Goal: Task Accomplishment & Management: Use online tool/utility

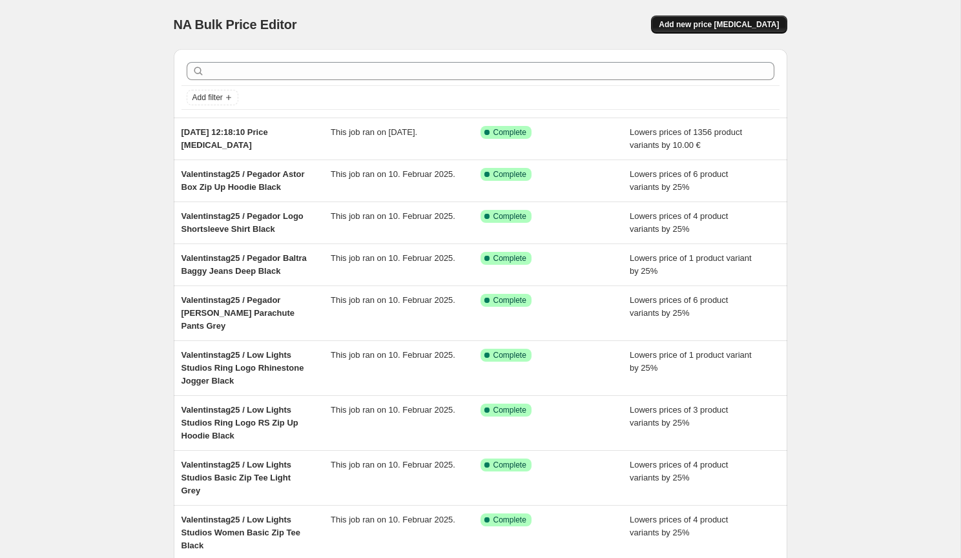
click at [692, 25] on span "Add new price [MEDICAL_DATA]" at bounding box center [719, 24] width 120 height 10
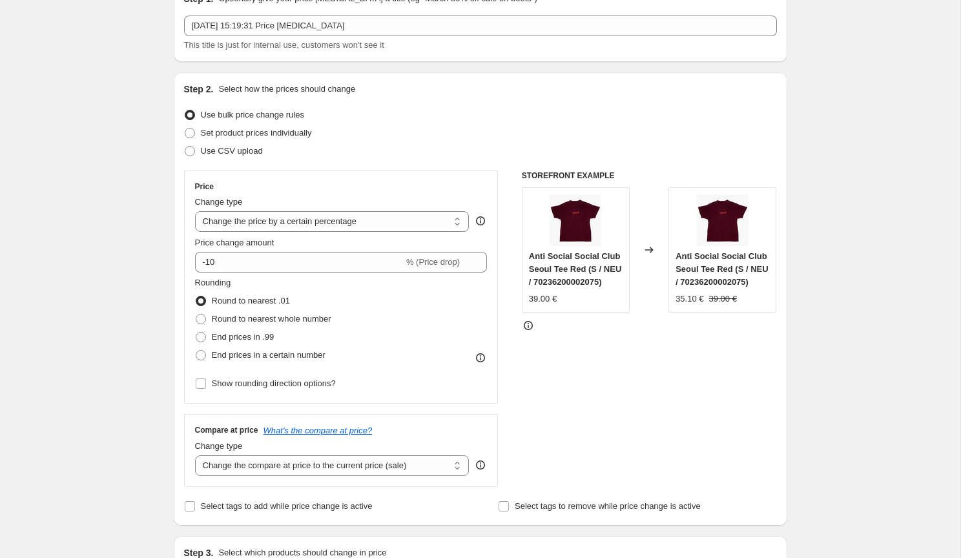
scroll to position [73, 0]
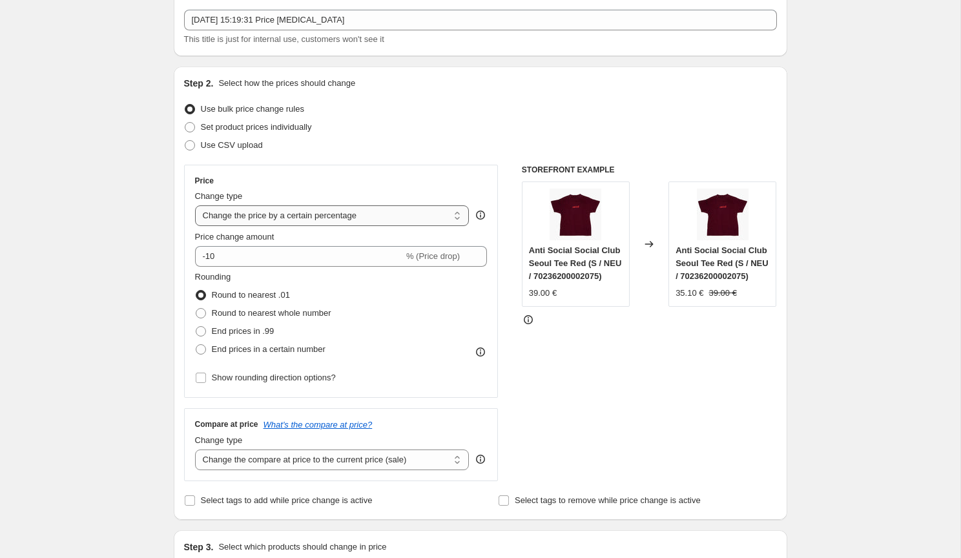
select select "by"
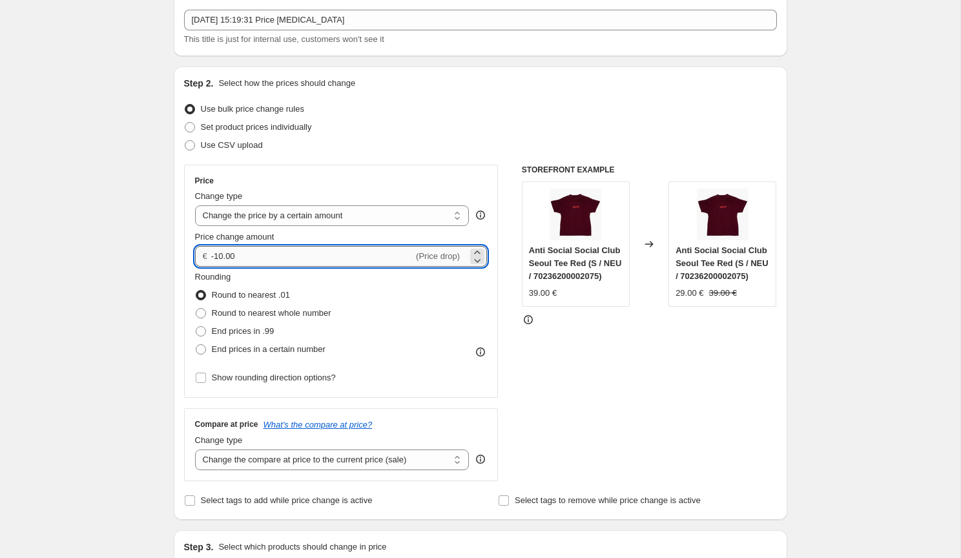
click at [301, 254] on input "-10.00" at bounding box center [312, 256] width 202 height 21
click at [473, 252] on icon at bounding box center [477, 252] width 13 height 13
click at [473, 257] on icon at bounding box center [477, 260] width 13 height 13
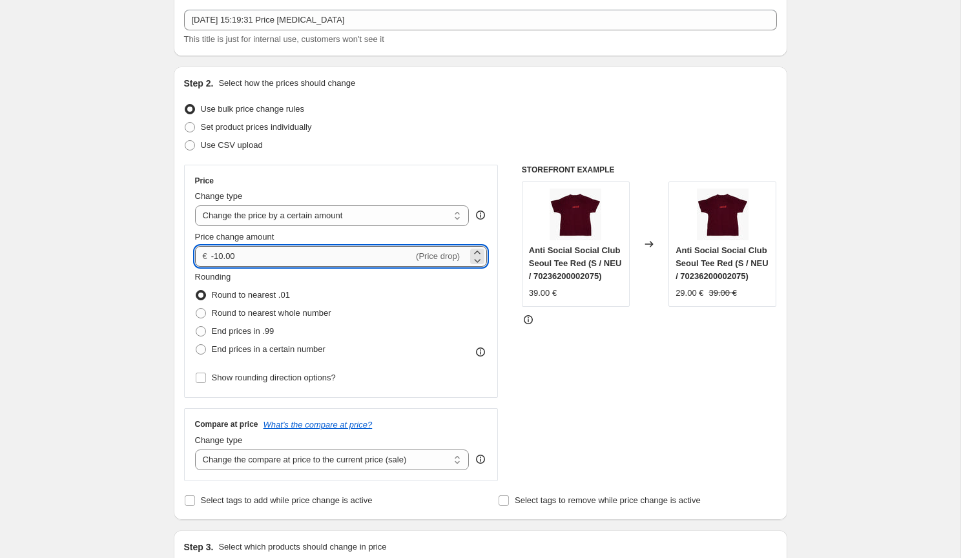
click at [343, 257] on input "-10.00" at bounding box center [312, 256] width 202 height 21
type input "1"
type input "20.00"
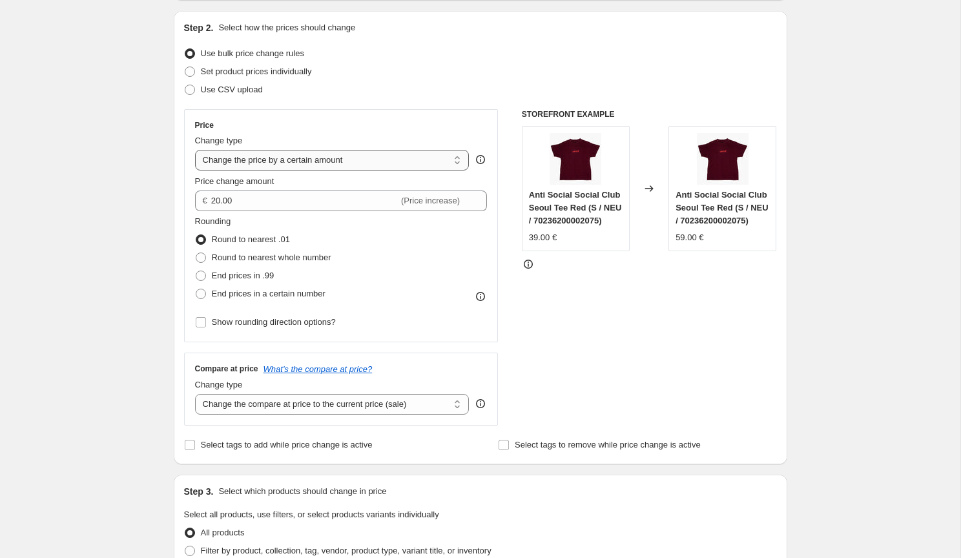
scroll to position [179, 0]
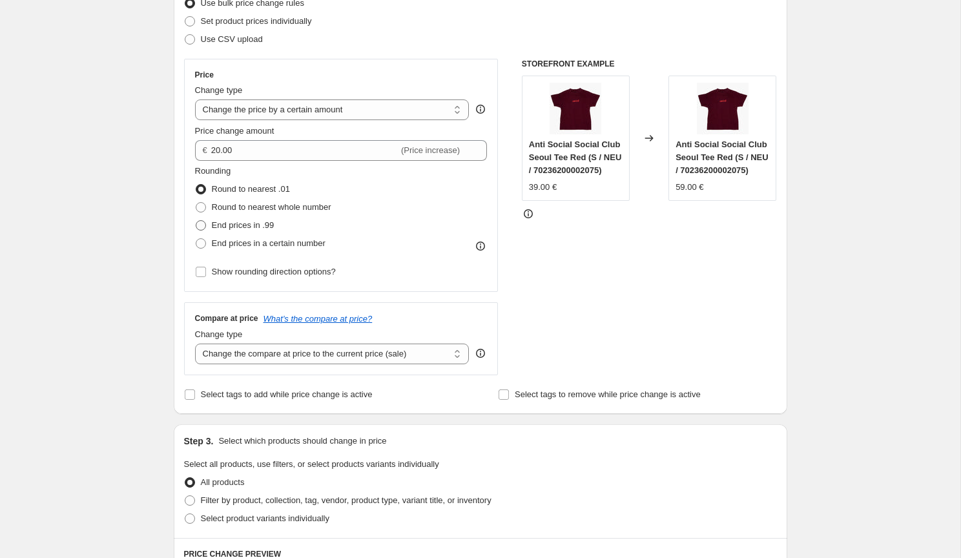
click at [248, 224] on span "End prices in .99" at bounding box center [243, 225] width 63 height 10
click at [196, 221] on input "End prices in .99" at bounding box center [196, 220] width 1 height 1
radio input "true"
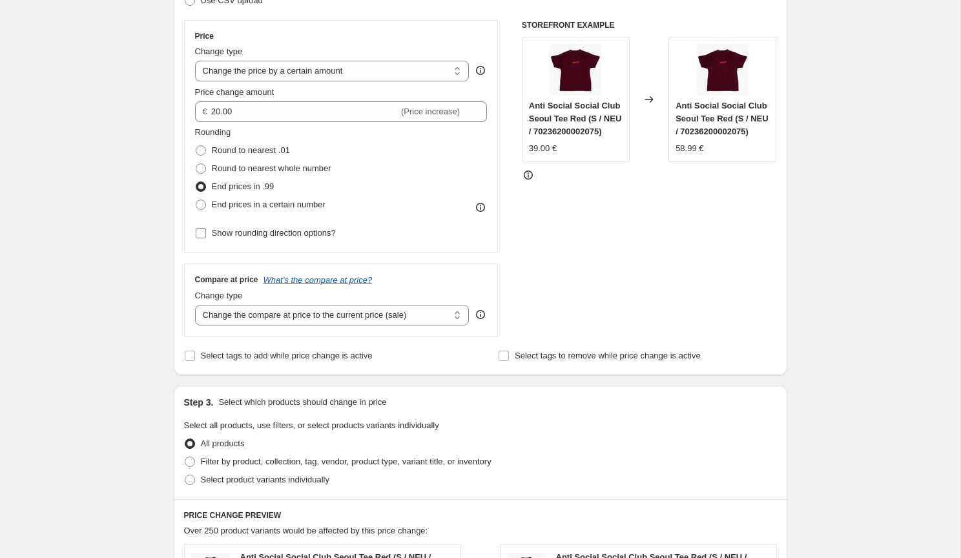
scroll to position [219, 0]
click at [255, 206] on span "End prices in a certain number" at bounding box center [269, 203] width 114 height 10
click at [196, 199] on input "End prices in a certain number" at bounding box center [196, 198] width 1 height 1
radio input "true"
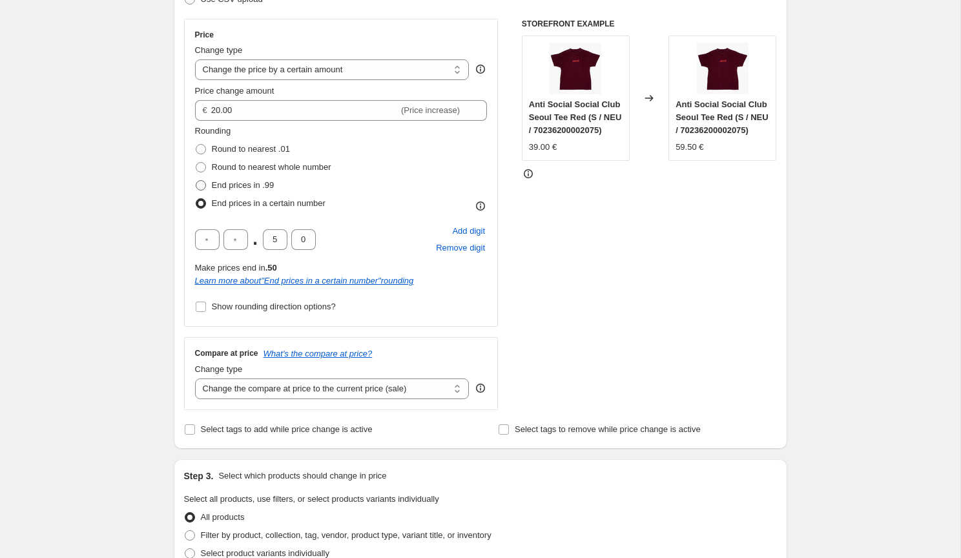
click at [236, 184] on span "End prices in .99" at bounding box center [243, 185] width 63 height 10
click at [196, 181] on input "End prices in .99" at bounding box center [196, 180] width 1 height 1
radio input "true"
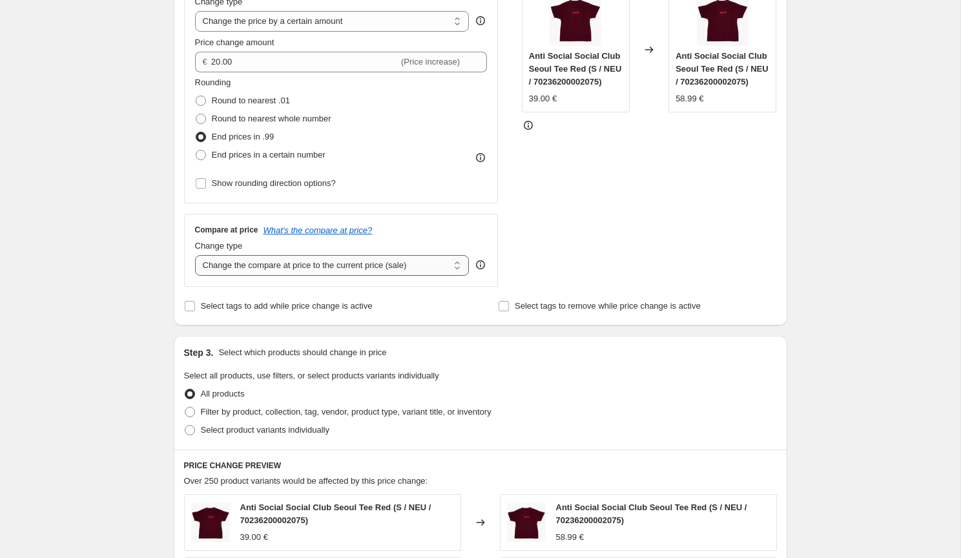
scroll to position [271, 0]
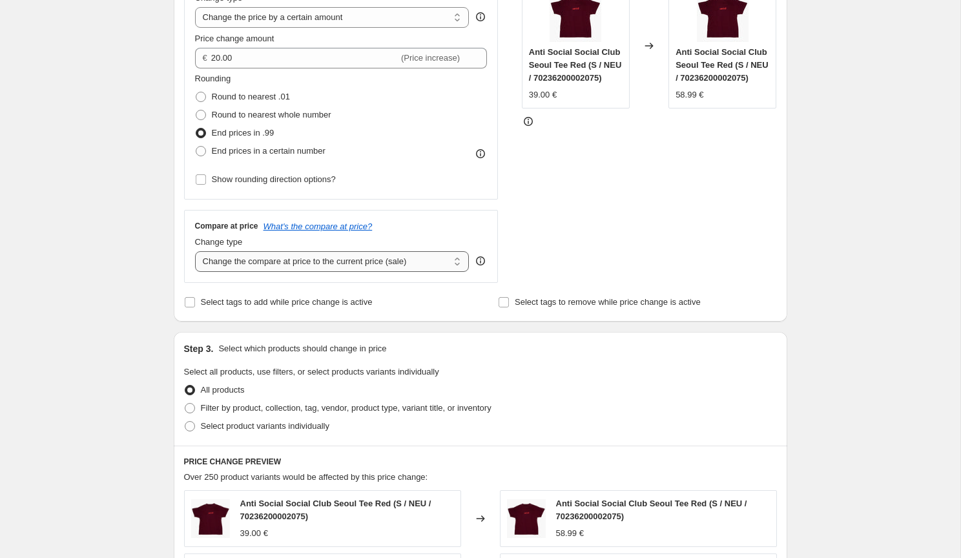
select select "no_change"
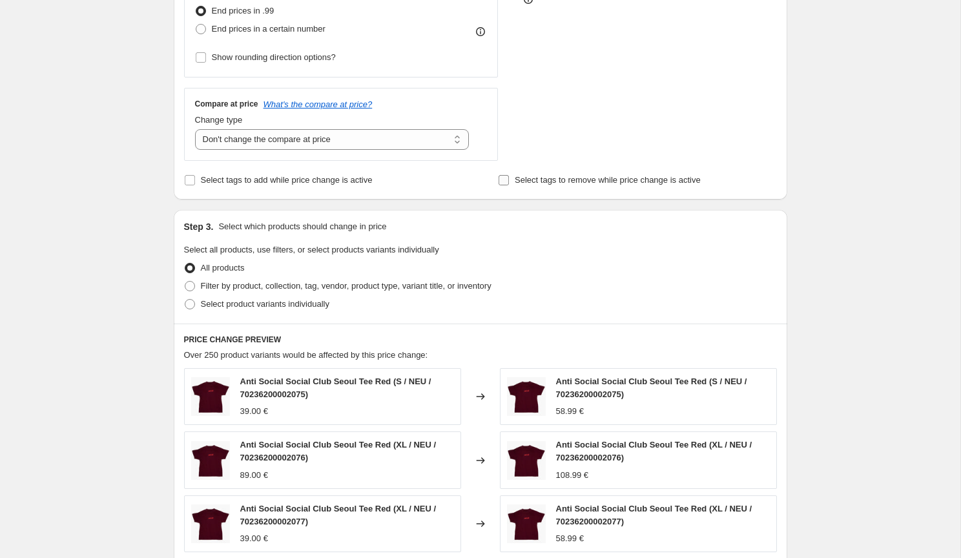
scroll to position [413, 0]
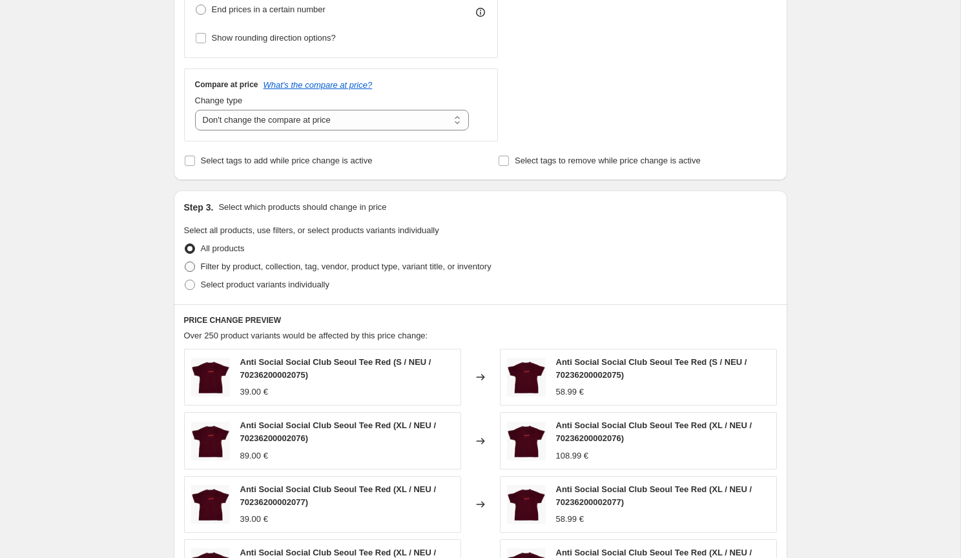
click at [237, 265] on span "Filter by product, collection, tag, vendor, product type, variant title, or inv…" at bounding box center [346, 266] width 291 height 10
click at [185, 262] on input "Filter by product, collection, tag, vendor, product type, variant title, or inv…" at bounding box center [185, 261] width 1 height 1
radio input "true"
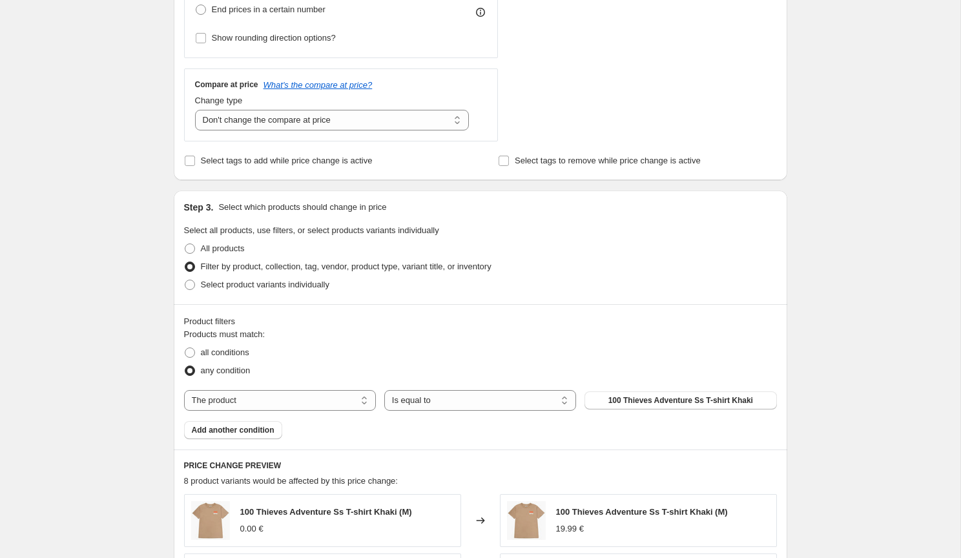
scroll to position [484, 0]
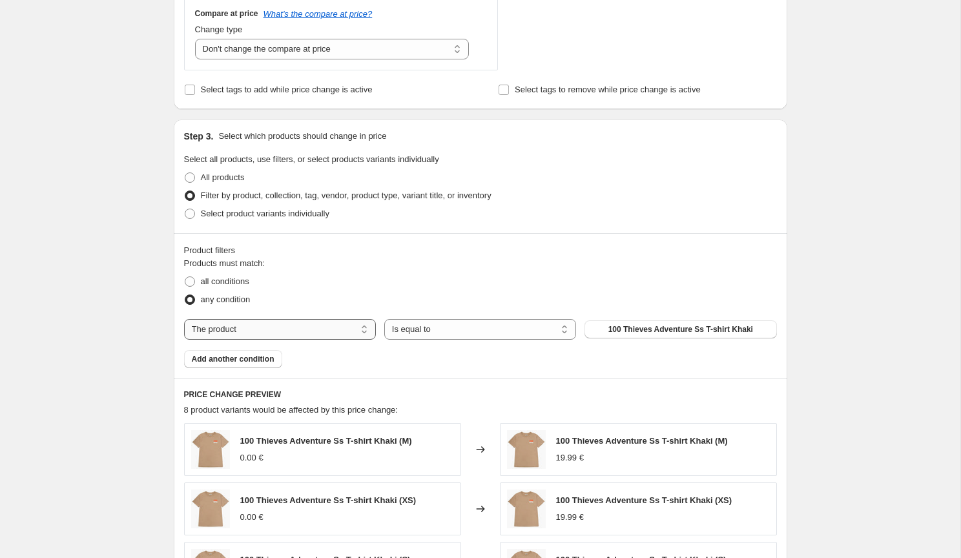
select select "tag"
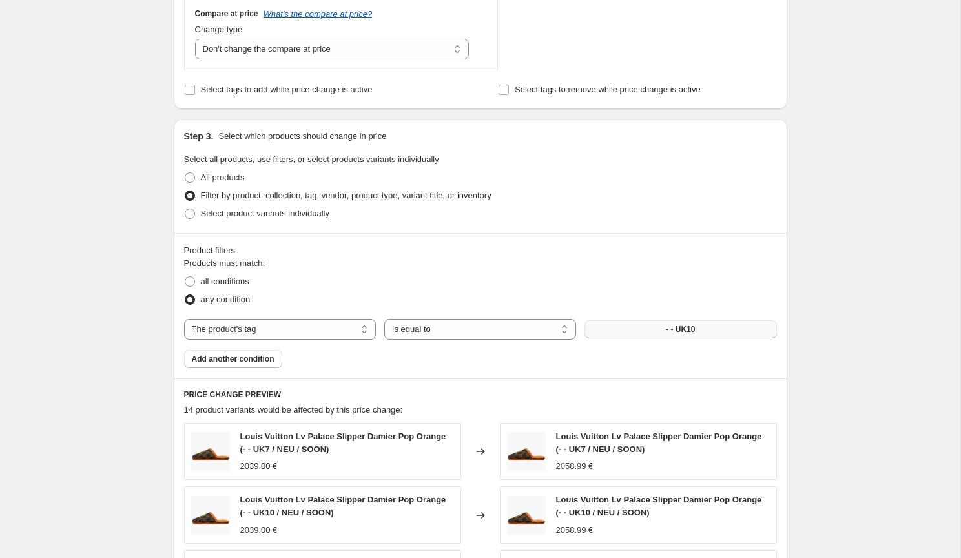
click at [651, 327] on button "- - UK10" at bounding box center [680, 329] width 192 height 18
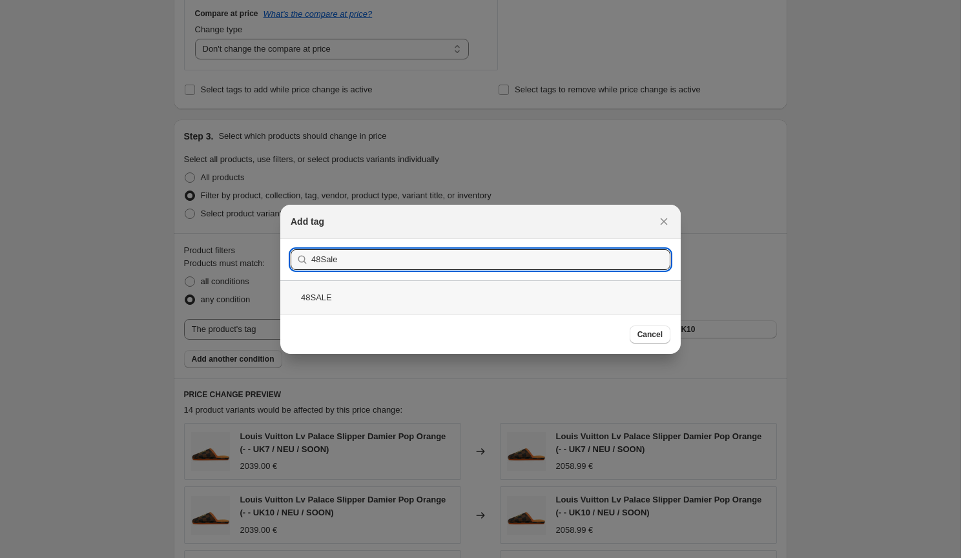
type input "48Sale"
click at [343, 298] on div "48SALE" at bounding box center [480, 297] width 400 height 34
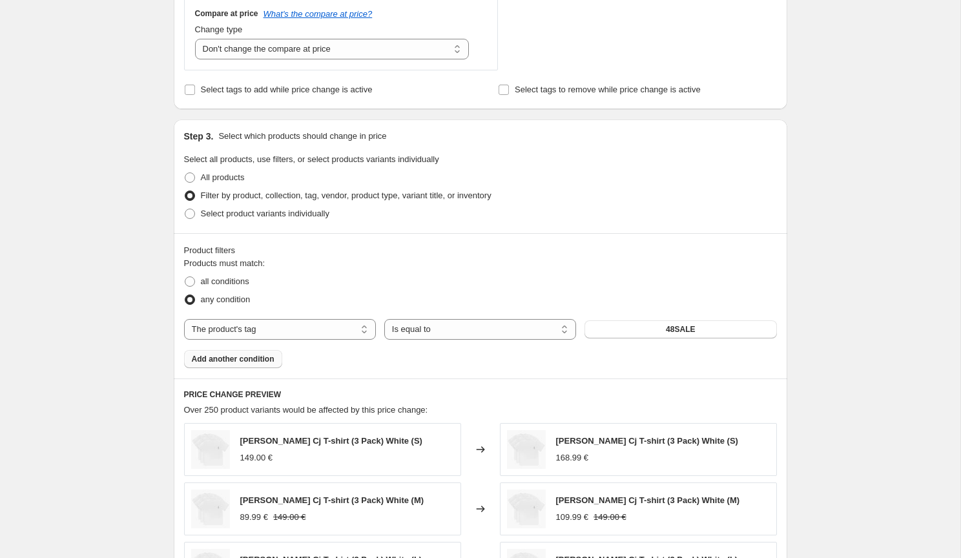
click at [249, 355] on span "Add another condition" at bounding box center [233, 359] width 83 height 10
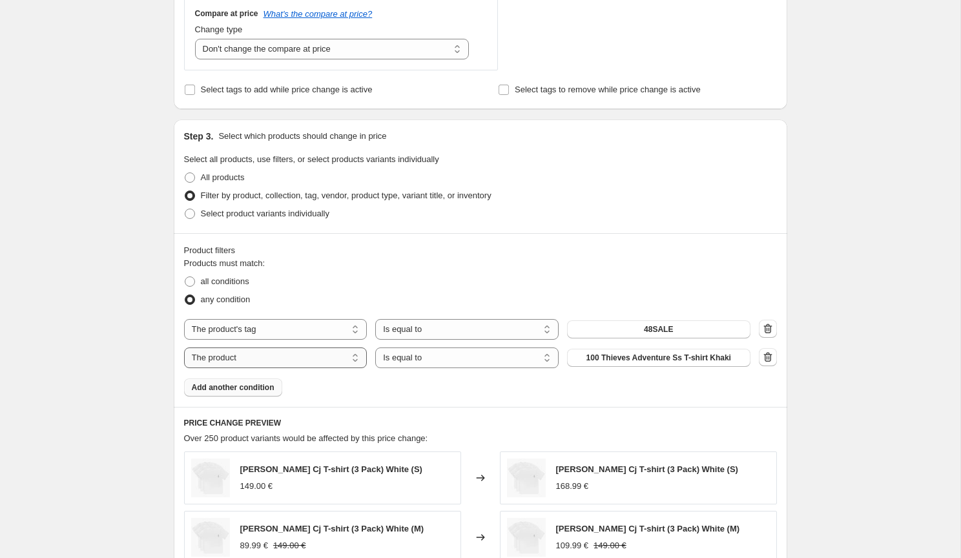
select select "title"
select select "contains"
click at [608, 354] on input "Default Title" at bounding box center [658, 357] width 183 height 21
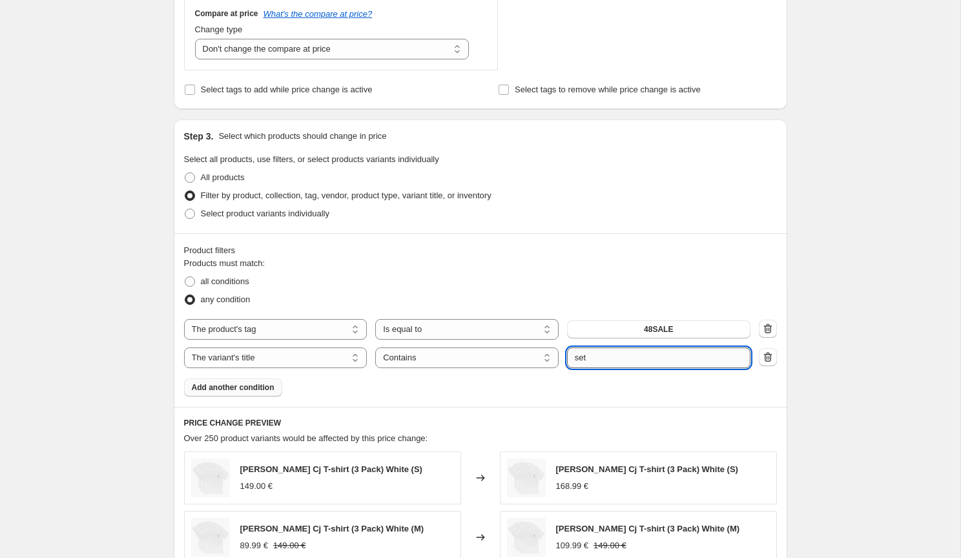
click at [584, 126] on button "Submit" at bounding box center [585, 126] width 37 height 14
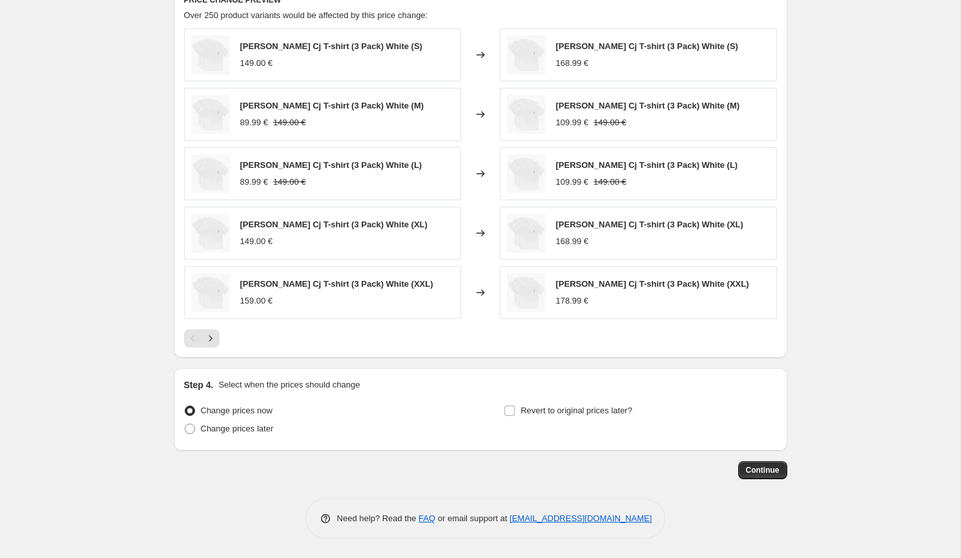
scroll to position [906, 0]
click at [212, 340] on icon "Next" at bounding box center [210, 338] width 13 height 13
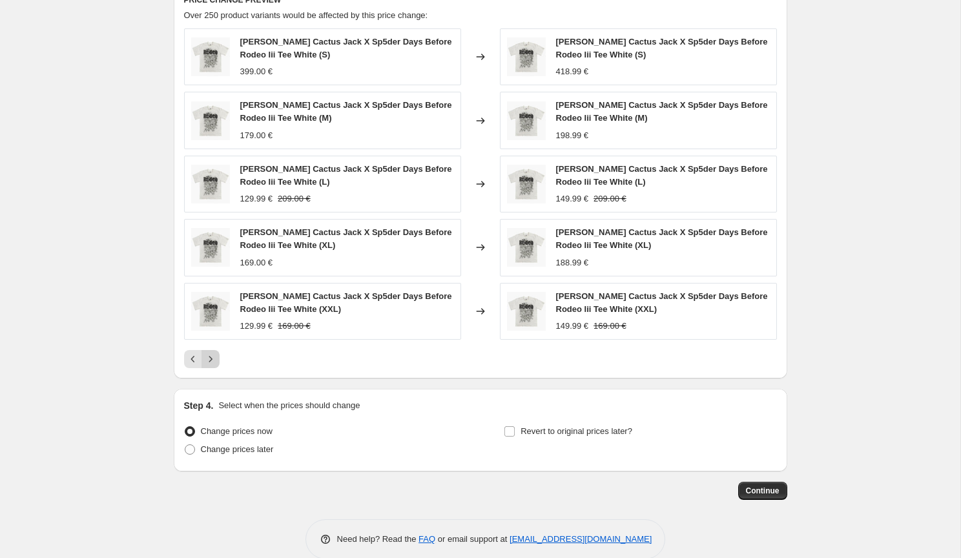
click at [209, 356] on icon "Next" at bounding box center [210, 359] width 13 height 13
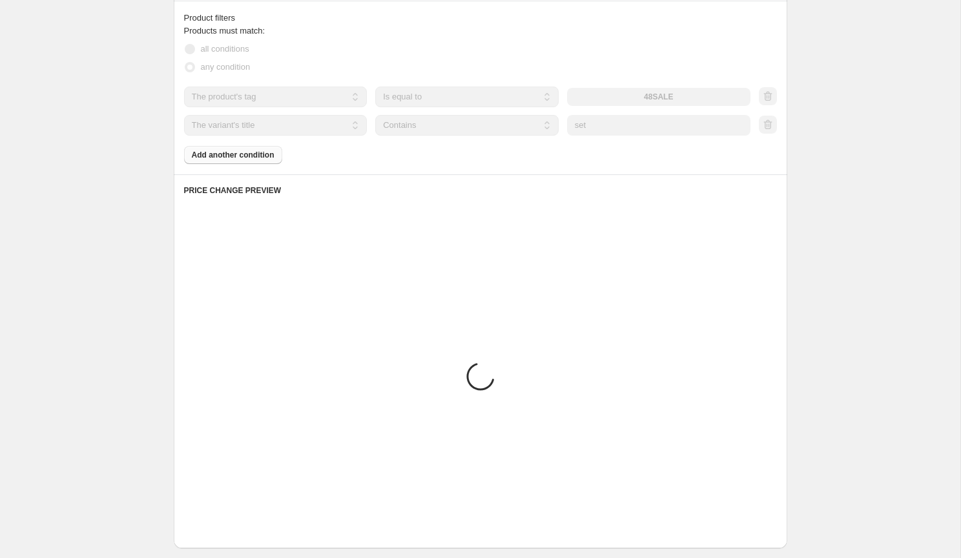
scroll to position [572, 0]
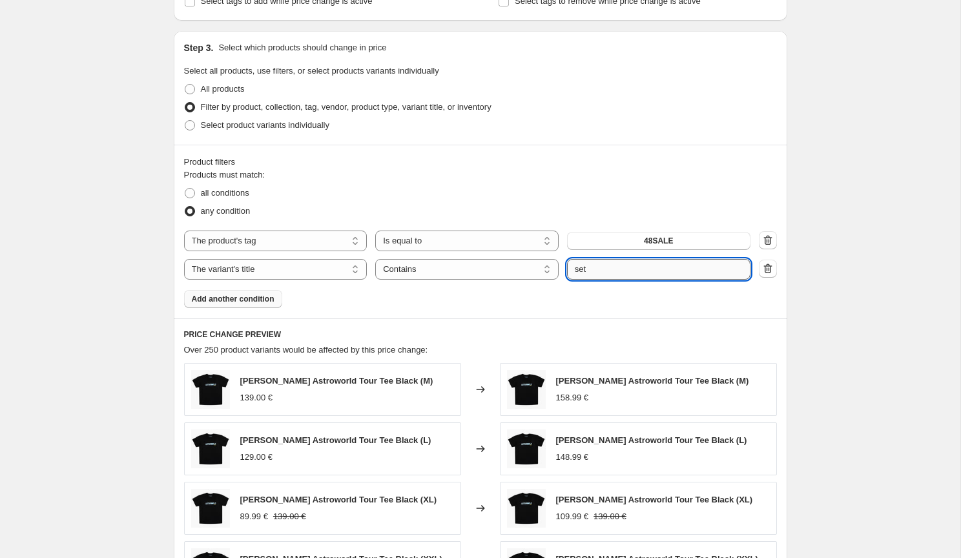
click at [607, 274] on input "set" at bounding box center [658, 269] width 183 height 21
type input "s"
type input "summerset"
click at [584, 37] on button "Submit" at bounding box center [585, 38] width 37 height 14
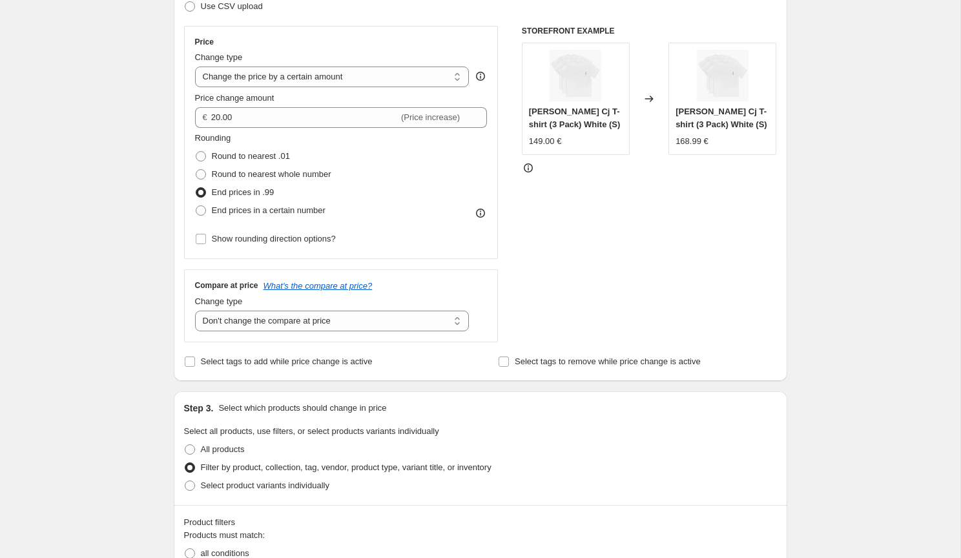
scroll to position [614, 0]
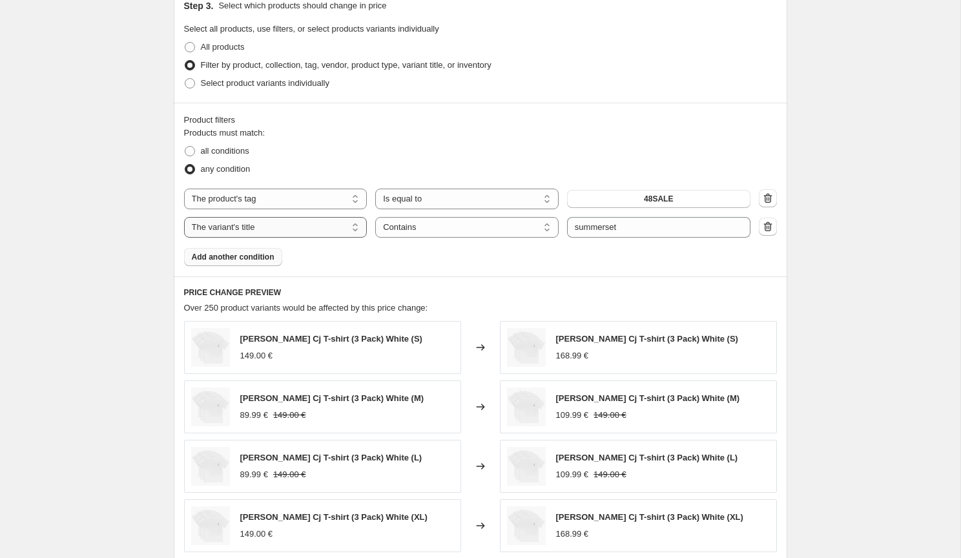
select select "vendor"
select select "equal"
click at [591, 221] on button "100 Thieves" at bounding box center [658, 227] width 183 height 18
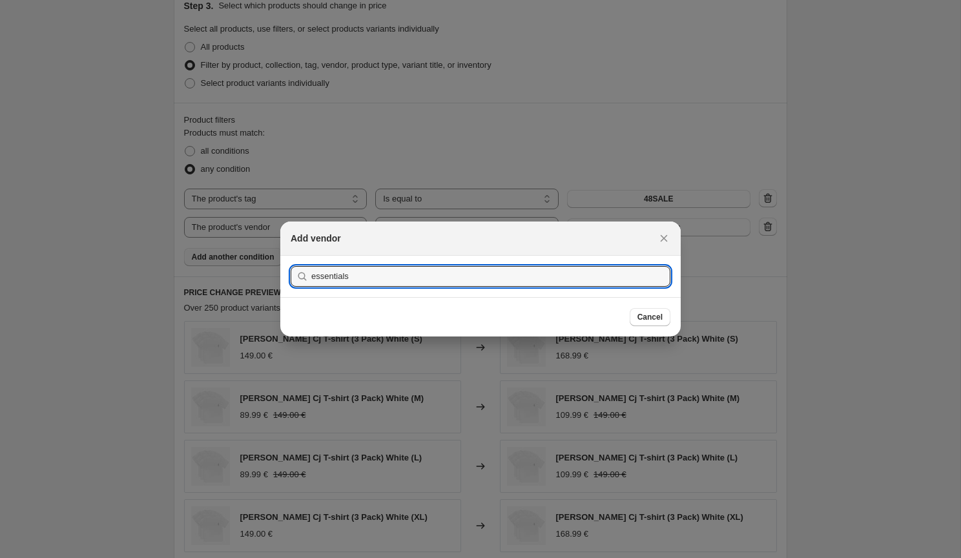
click at [307, 263] on button "Submit" at bounding box center [309, 263] width 37 height 14
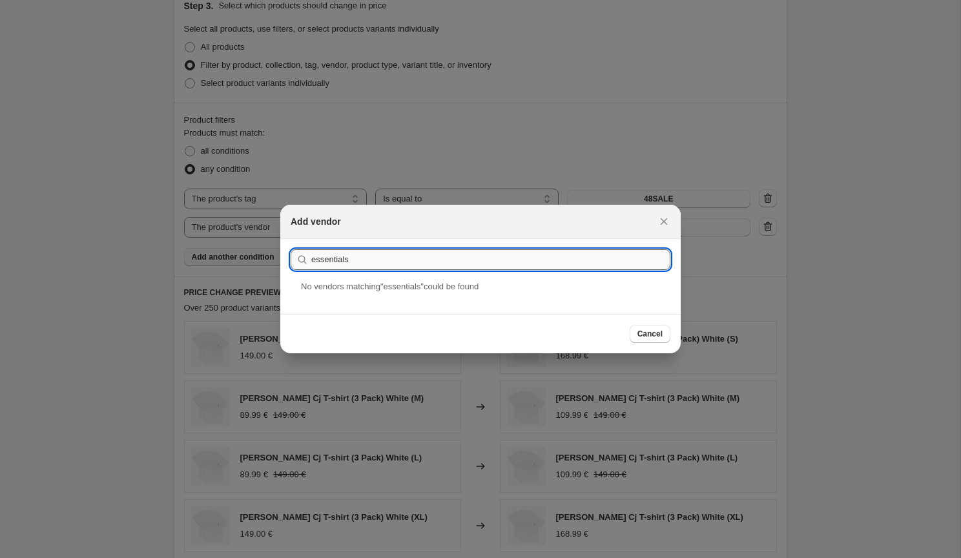
click at [317, 258] on input "essentials" at bounding box center [490, 259] width 359 height 21
click at [313, 258] on input "essentials" at bounding box center [490, 259] width 359 height 21
type input "fear of god essentials"
click at [307, 246] on button "Submit" at bounding box center [309, 246] width 37 height 14
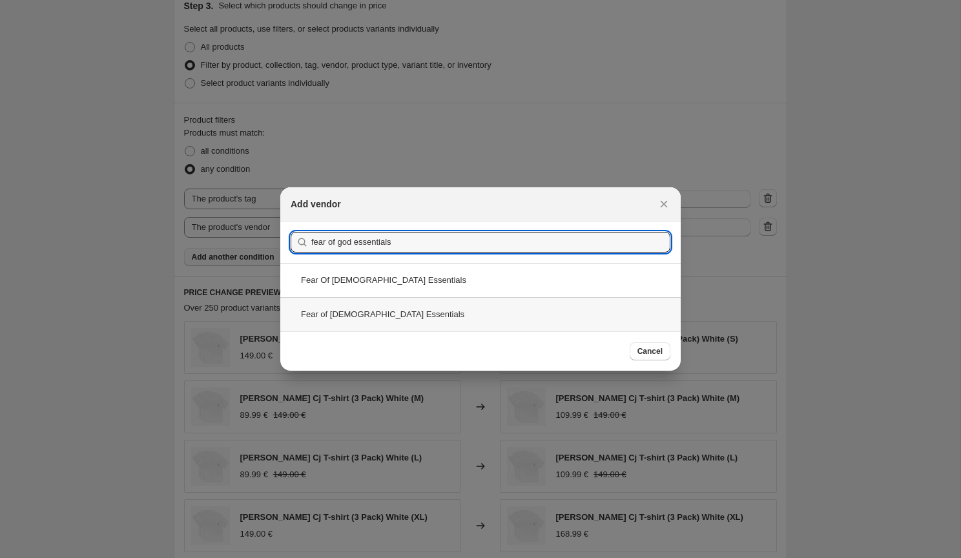
click at [367, 316] on div "Fear of [DEMOGRAPHIC_DATA] Essentials" at bounding box center [480, 314] width 400 height 34
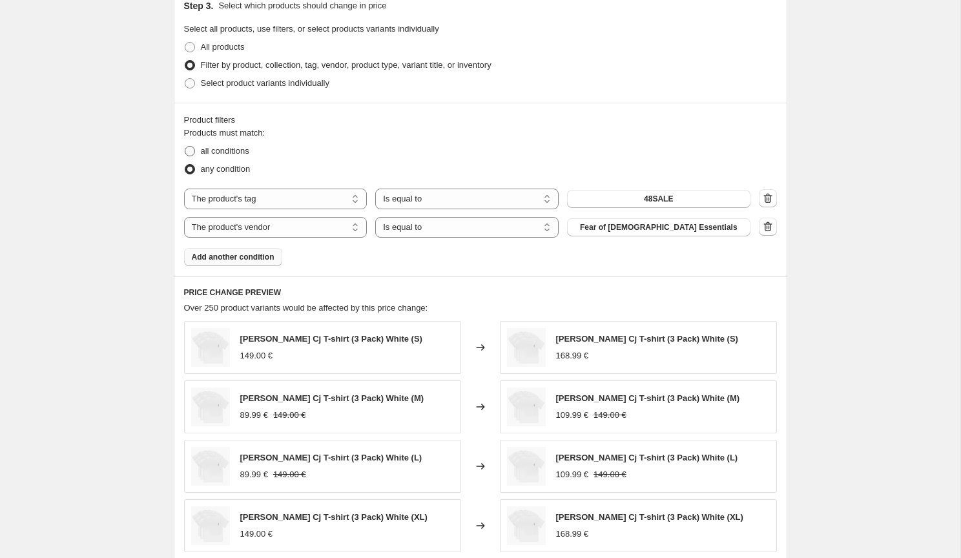
click at [227, 147] on span "all conditions" at bounding box center [225, 151] width 48 height 10
click at [185, 147] on input "all conditions" at bounding box center [185, 146] width 1 height 1
radio input "true"
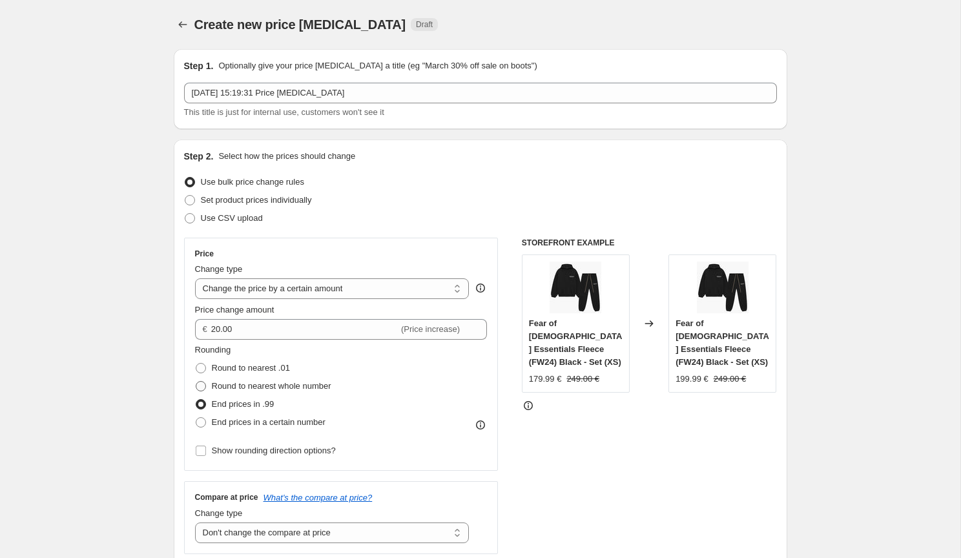
scroll to position [0, 0]
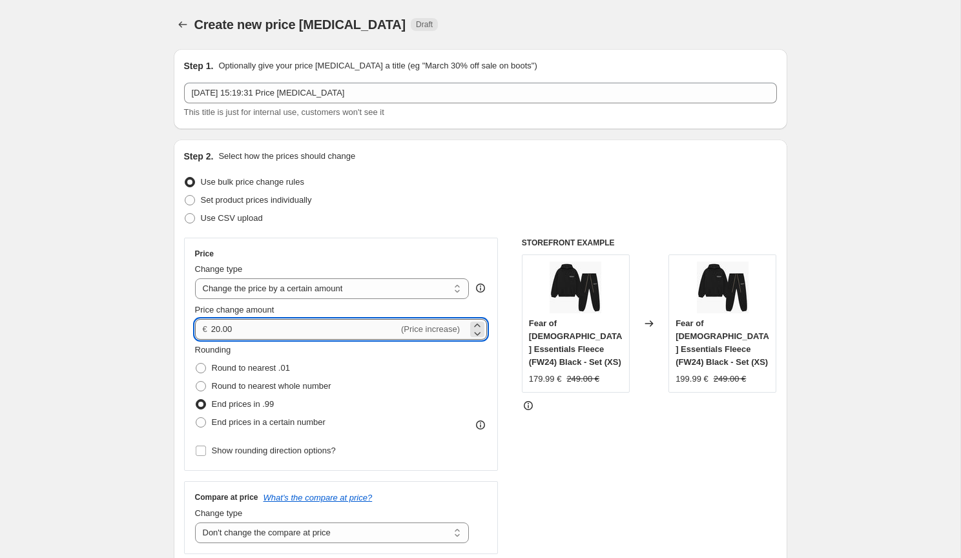
click at [215, 331] on input "20.00" at bounding box center [304, 329] width 187 height 21
type input "10.00"
click at [406, 365] on div "Rounding Round to nearest .01 Round to nearest whole number End prices in .99 E…" at bounding box center [341, 387] width 292 height 88
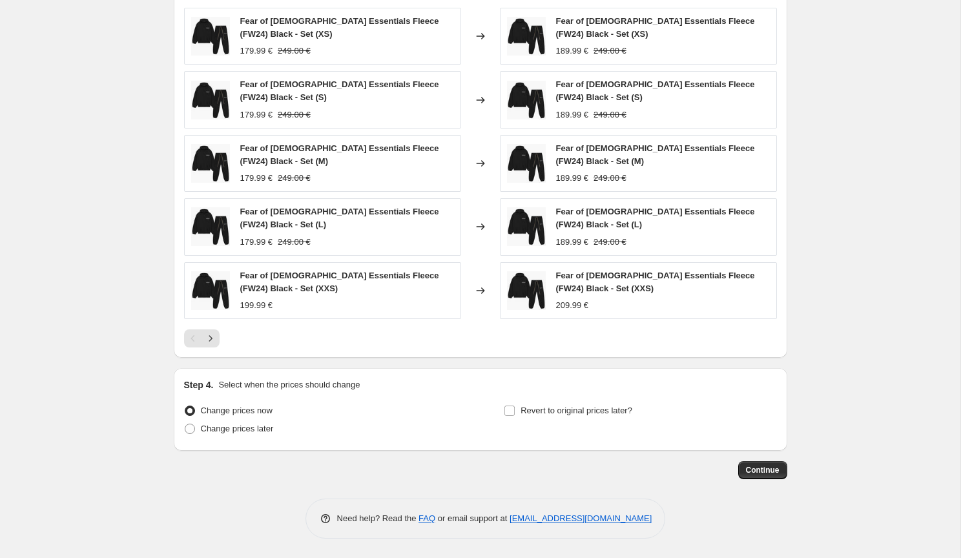
scroll to position [927, 0]
click at [214, 337] on icon "Next" at bounding box center [210, 338] width 13 height 13
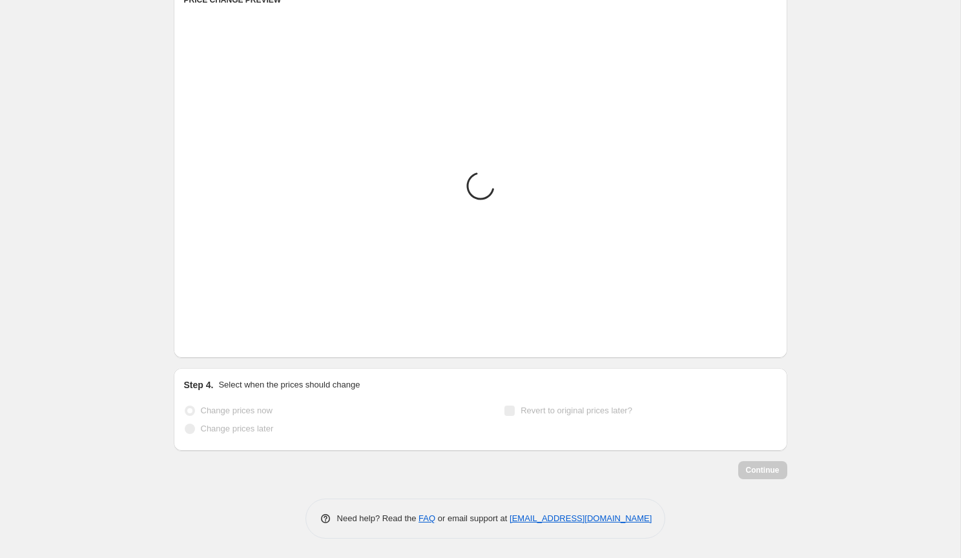
scroll to position [906, 0]
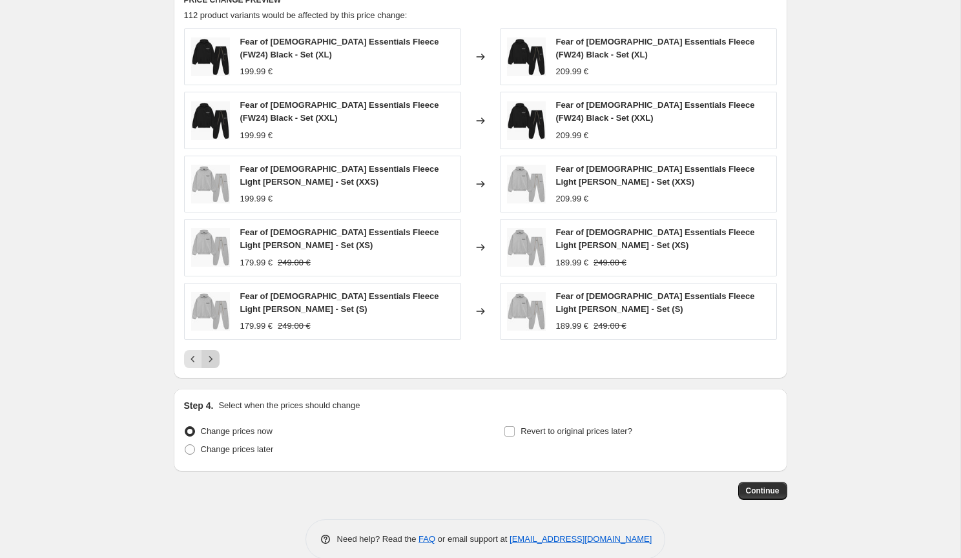
click at [212, 351] on button "Next" at bounding box center [210, 359] width 18 height 18
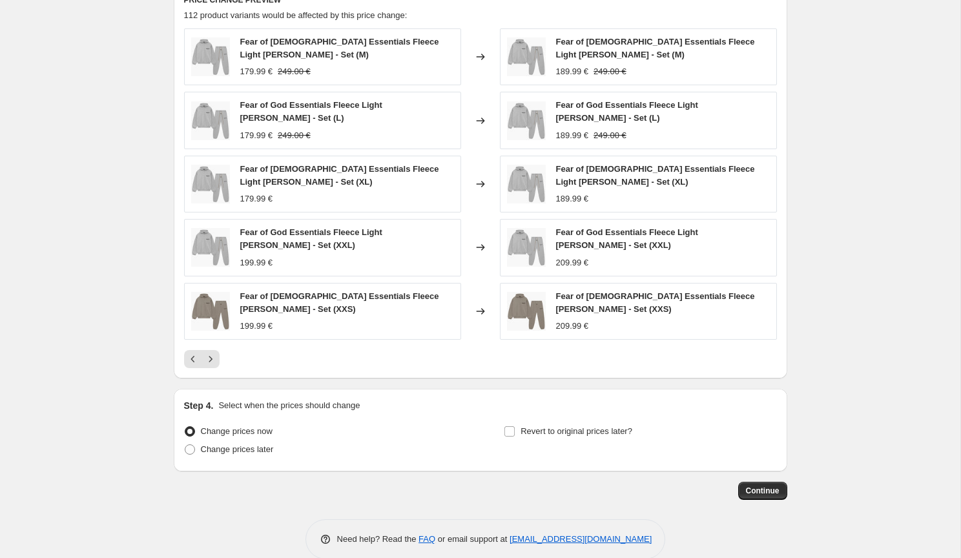
click at [212, 353] on icon "Next" at bounding box center [210, 359] width 13 height 13
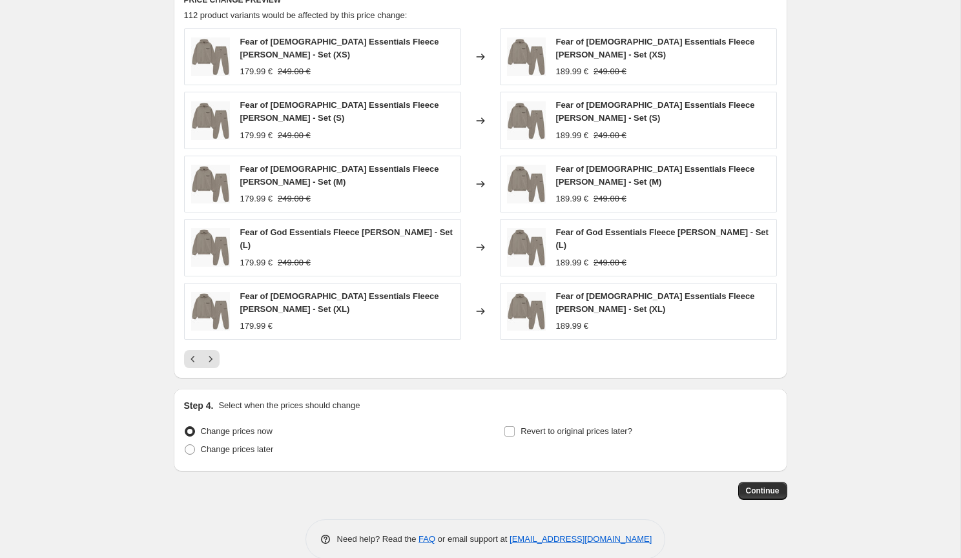
click at [212, 353] on icon "Next" at bounding box center [210, 359] width 13 height 13
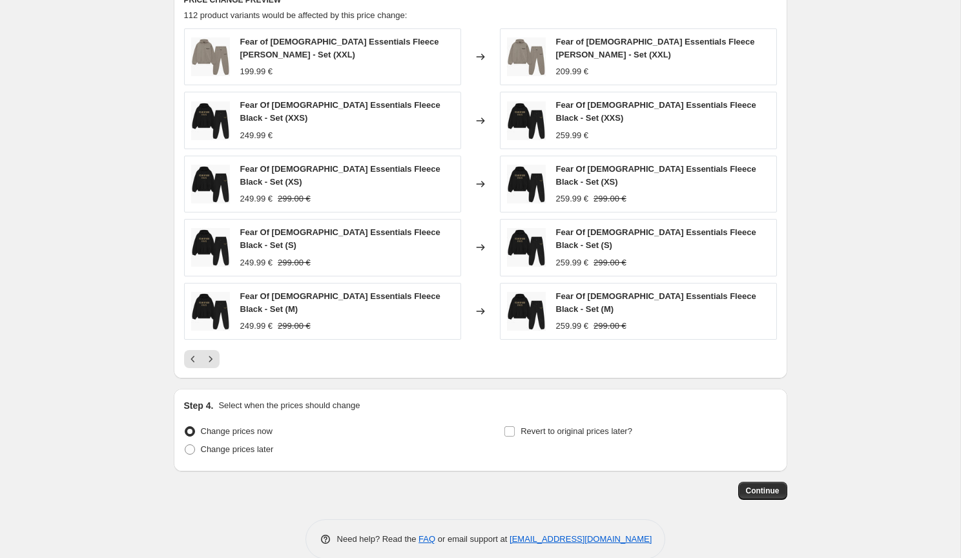
click at [212, 353] on div "PRICE CHANGE PREVIEW 112 product variants would be affected by this price chang…" at bounding box center [480, 181] width 613 height 394
click at [203, 350] on button "Next" at bounding box center [210, 359] width 18 height 18
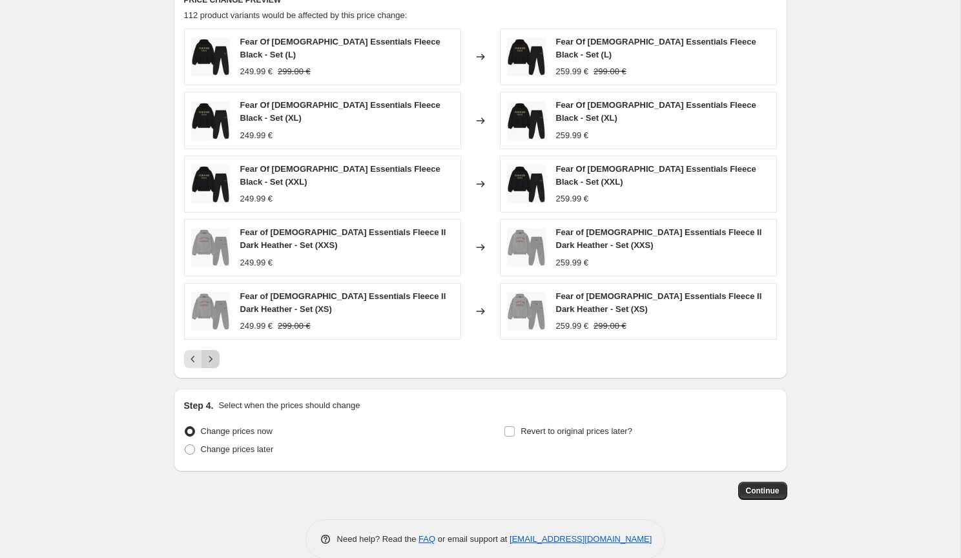
click at [208, 353] on icon "Next" at bounding box center [210, 359] width 13 height 13
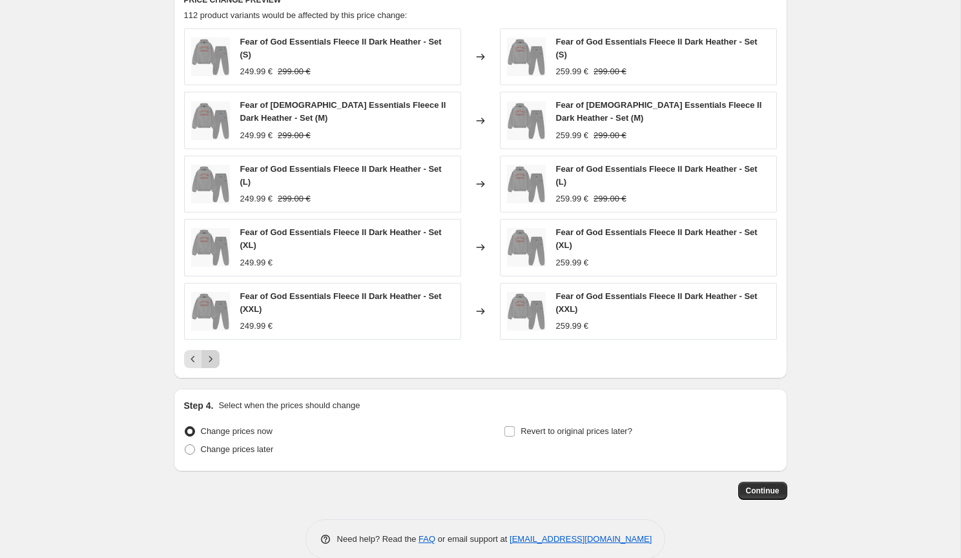
click at [216, 355] on icon "Next" at bounding box center [210, 359] width 13 height 13
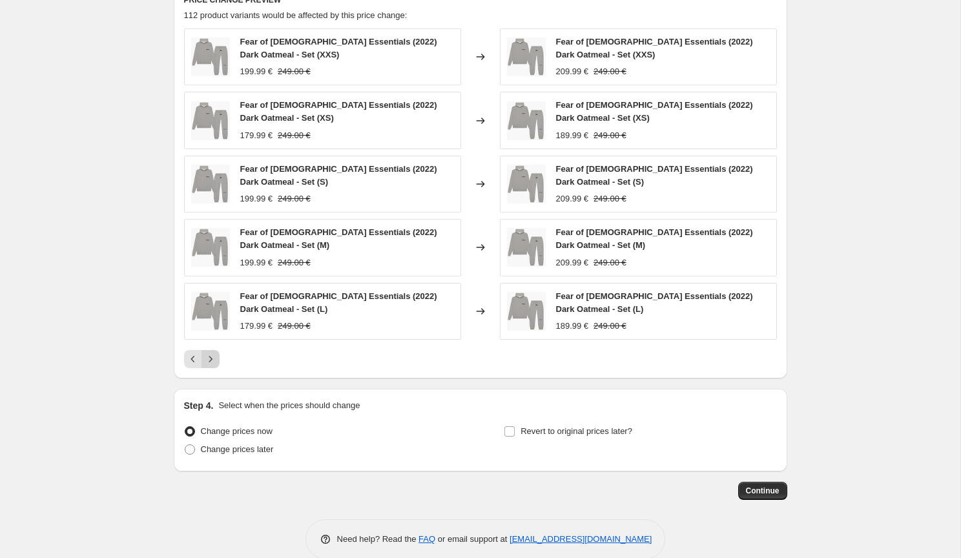
click at [211, 360] on icon "Next" at bounding box center [210, 359] width 3 height 6
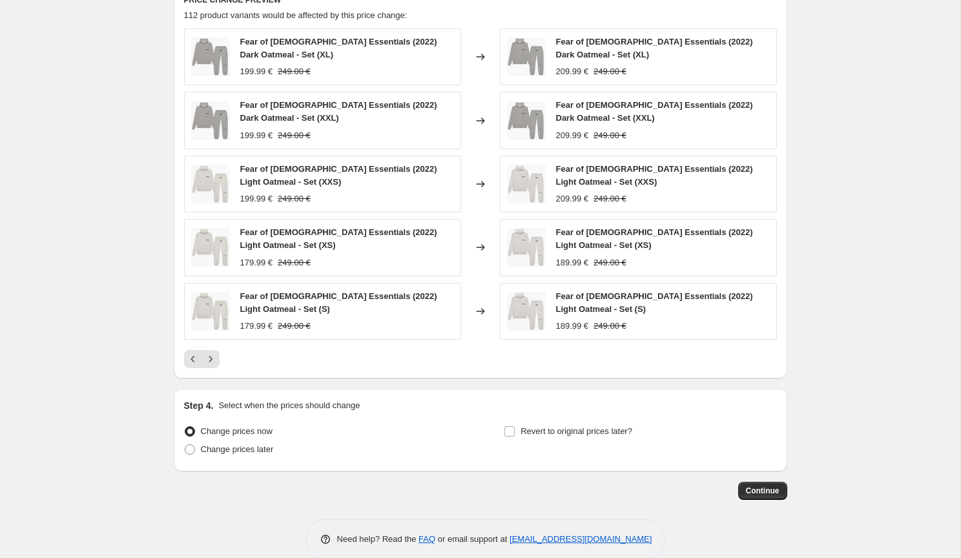
click at [211, 360] on icon "Next" at bounding box center [210, 359] width 3 height 6
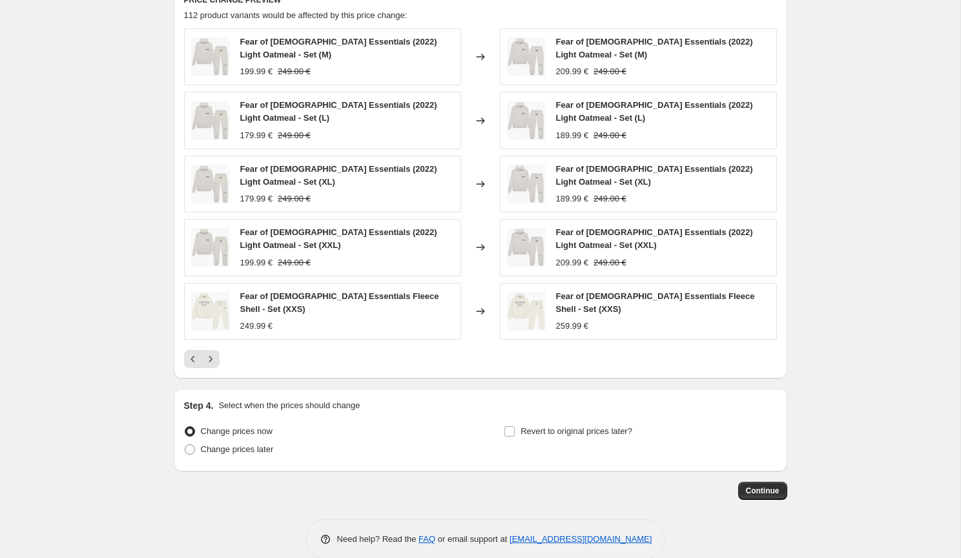
click at [212, 360] on icon "Next" at bounding box center [210, 359] width 13 height 13
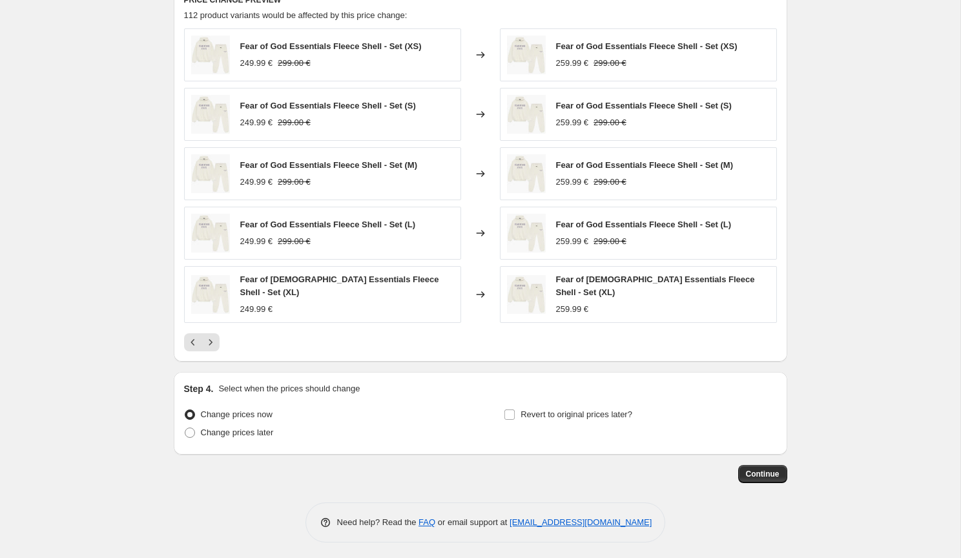
click at [212, 343] on icon "Next" at bounding box center [210, 342] width 13 height 13
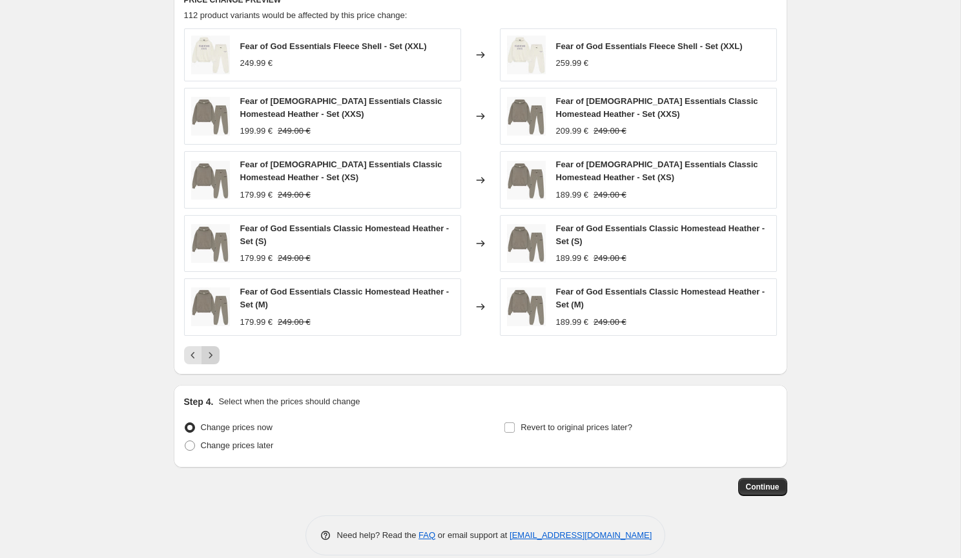
click at [212, 343] on div "Fear of God Essentials Fleece Shell - Set (XXL) 249.99 € Changed to Fear of God…" at bounding box center [480, 196] width 593 height 336
click at [212, 360] on icon "Next" at bounding box center [210, 355] width 13 height 13
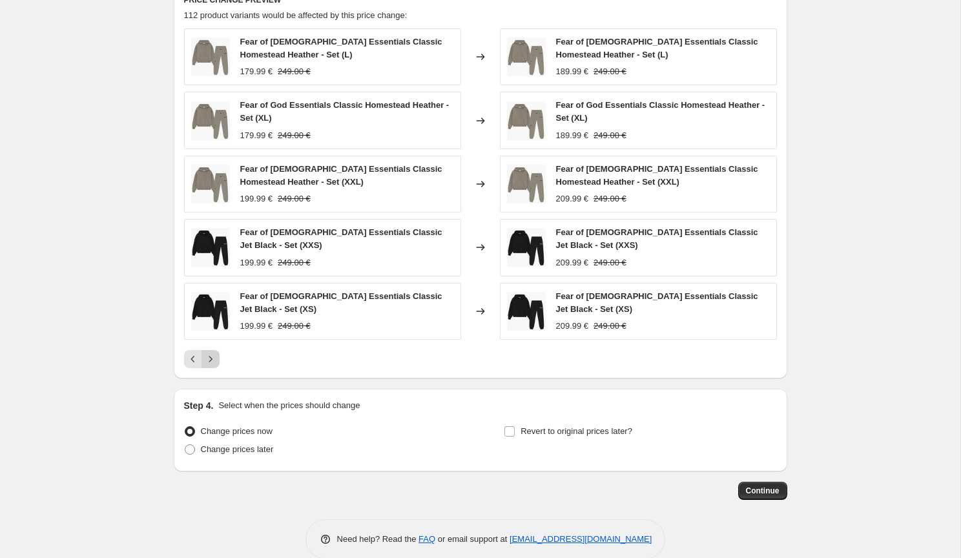
click at [212, 353] on icon "Next" at bounding box center [210, 359] width 13 height 13
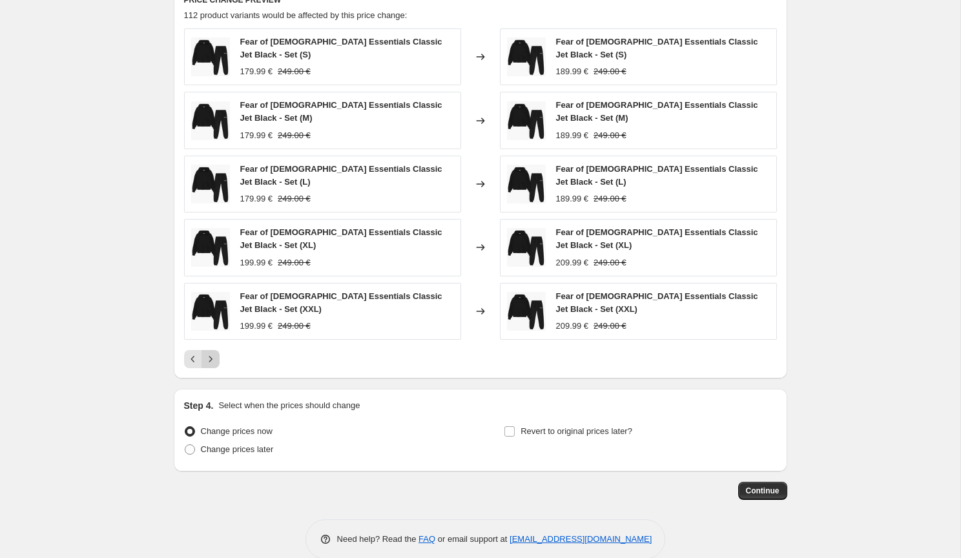
click at [212, 353] on div "PRICE CHANGE PREVIEW 112 product variants would be affected by this price chang…" at bounding box center [480, 181] width 613 height 394
click at [212, 350] on div "PRICE CHANGE PREVIEW 112 product variants would be affected by this price chang…" at bounding box center [480, 181] width 613 height 394
click at [212, 353] on icon "Next" at bounding box center [210, 359] width 13 height 13
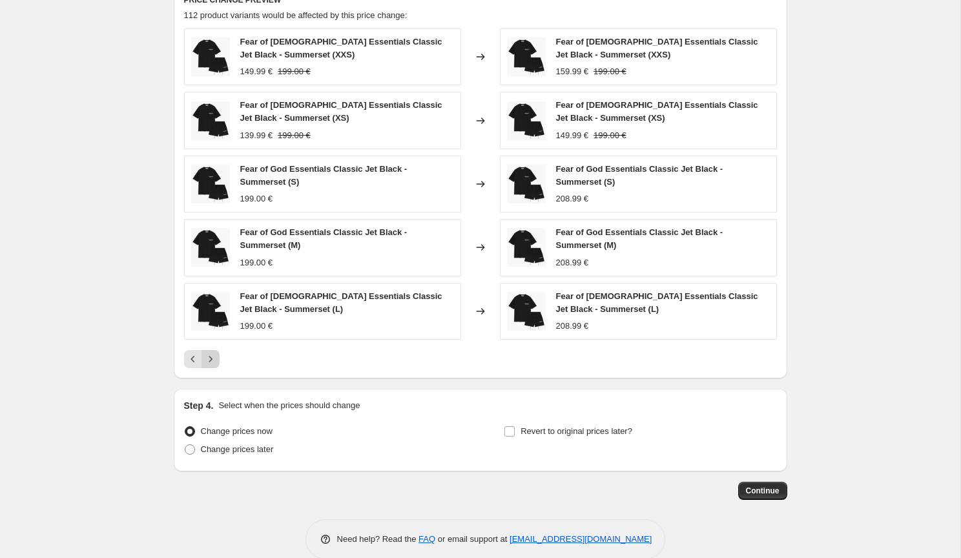
click at [210, 356] on icon "Next" at bounding box center [210, 359] width 13 height 13
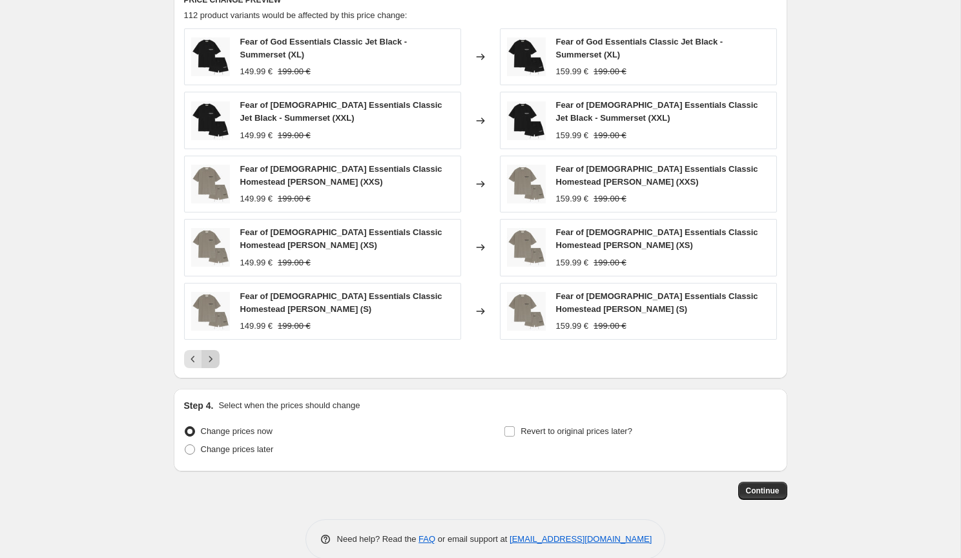
click at [210, 356] on icon "Next" at bounding box center [210, 359] width 13 height 13
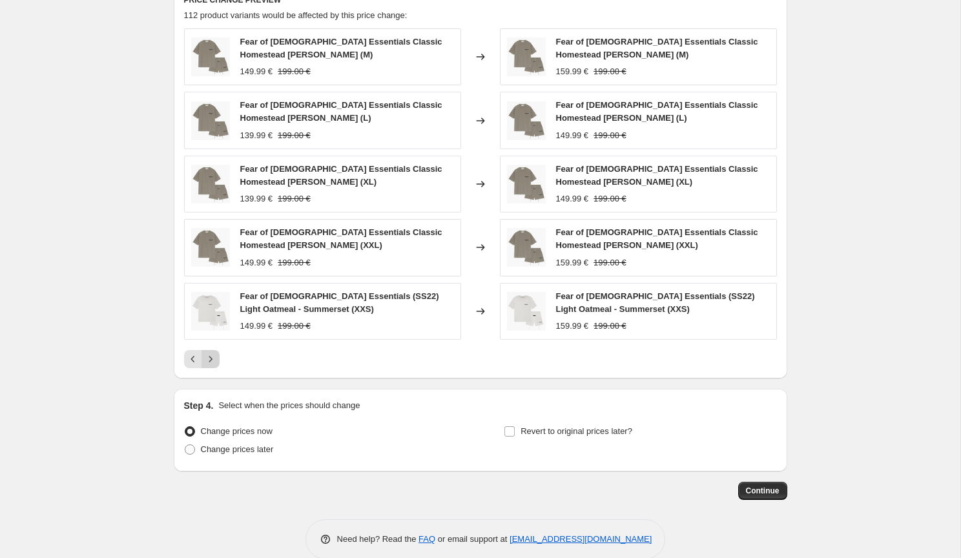
click at [210, 356] on icon "Next" at bounding box center [210, 359] width 13 height 13
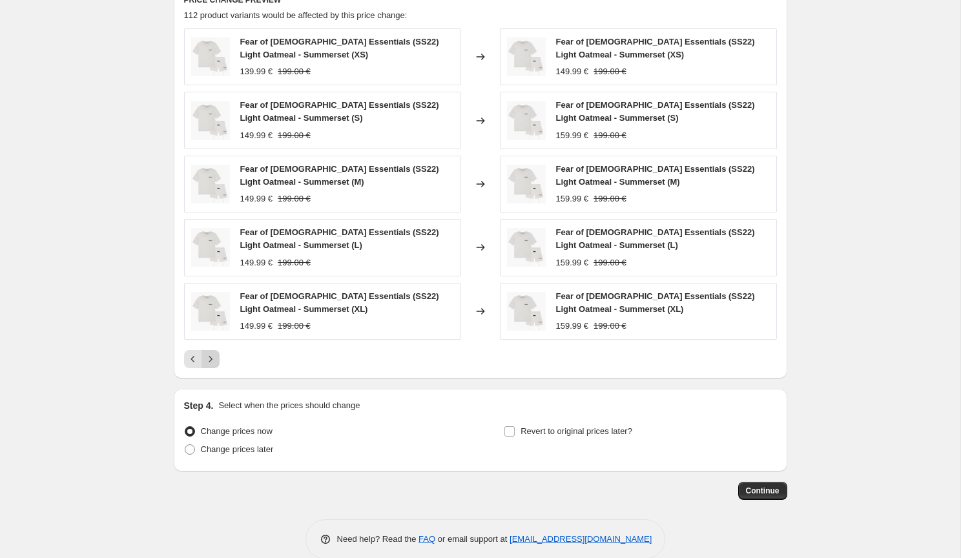
click at [210, 356] on icon "Next" at bounding box center [210, 359] width 13 height 13
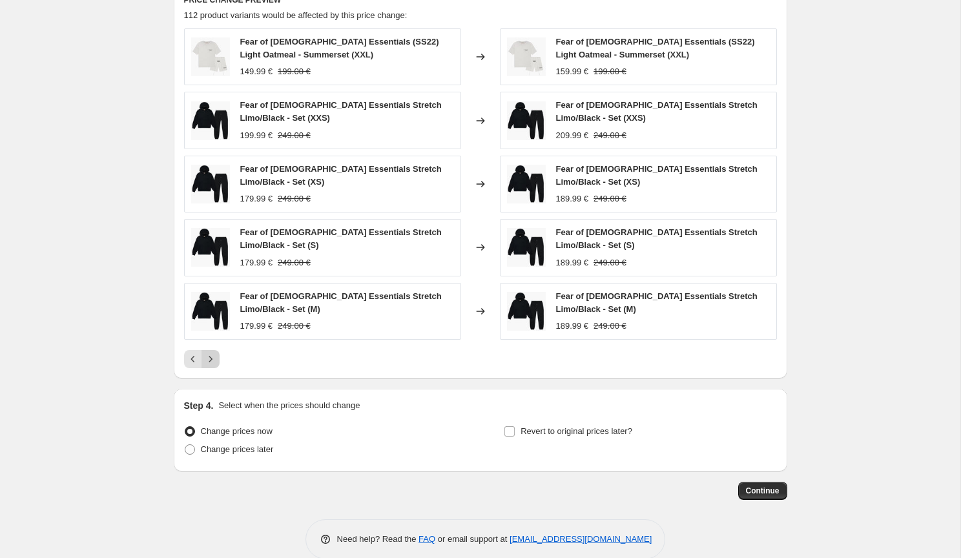
click at [210, 356] on icon "Next" at bounding box center [210, 359] width 13 height 13
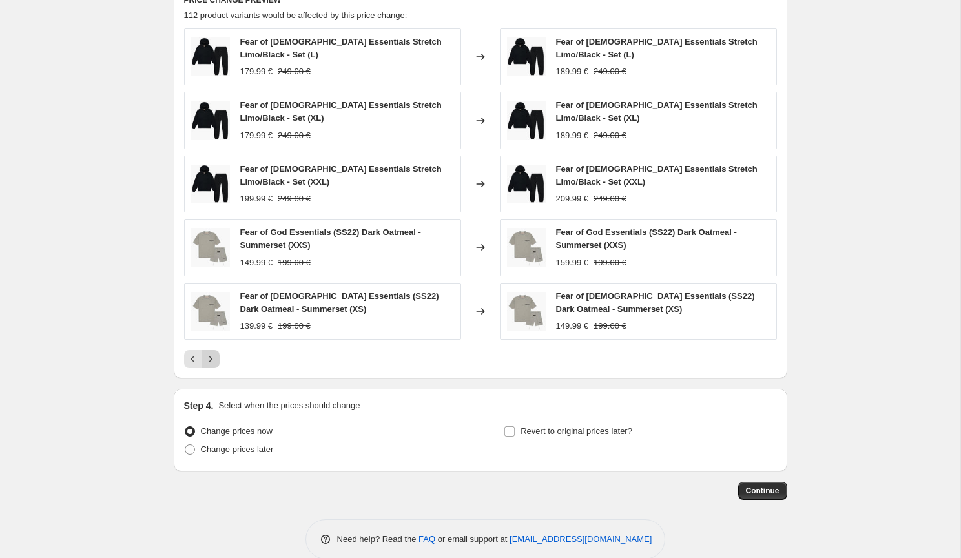
click at [210, 356] on icon "Next" at bounding box center [210, 359] width 13 height 13
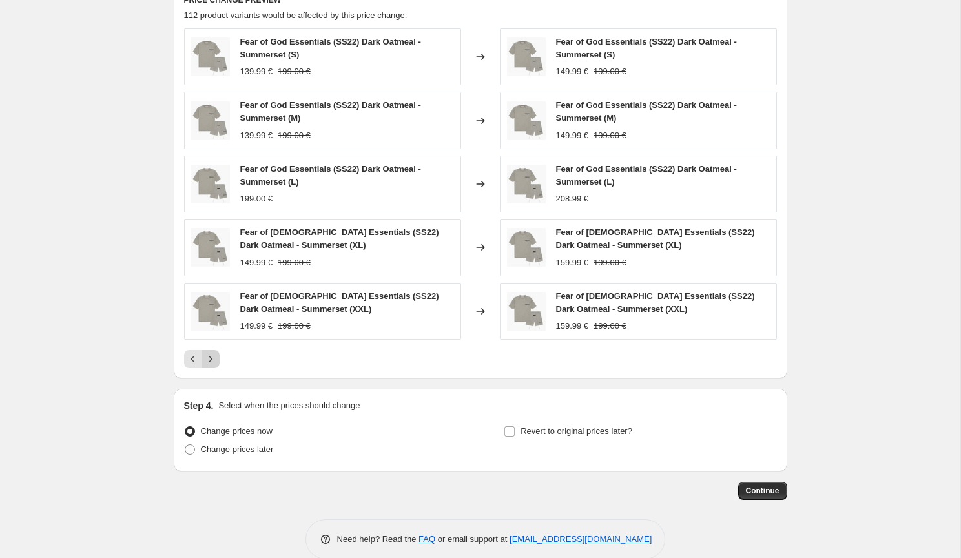
click at [210, 356] on icon "Next" at bounding box center [210, 359] width 13 height 13
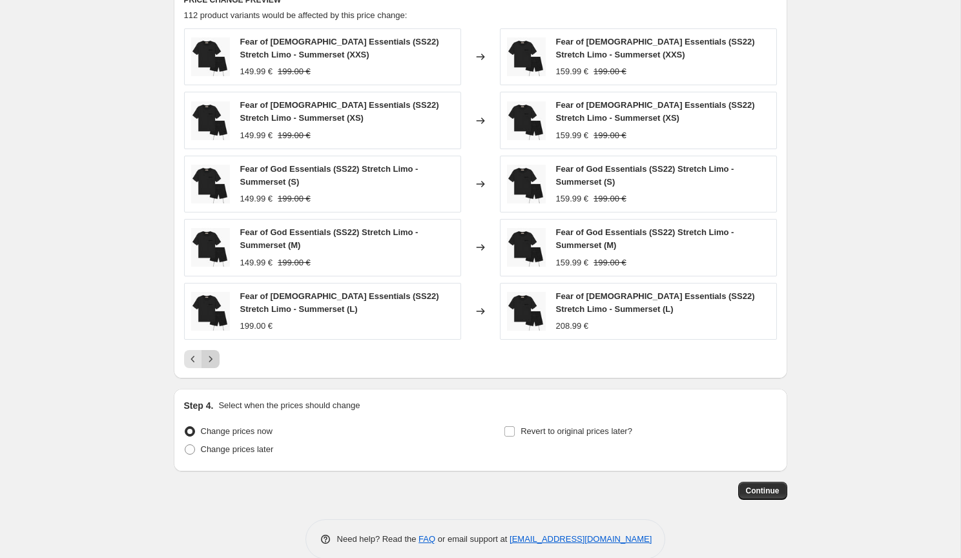
click at [210, 356] on icon "Next" at bounding box center [210, 359] width 13 height 13
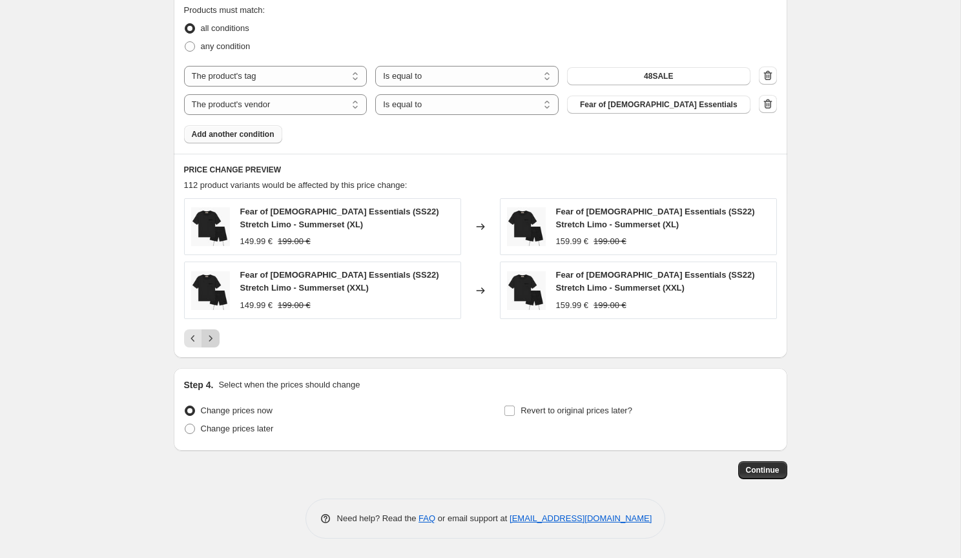
scroll to position [737, 0]
click at [685, 105] on span "Fear of [DEMOGRAPHIC_DATA] Essentials" at bounding box center [659, 104] width 158 height 10
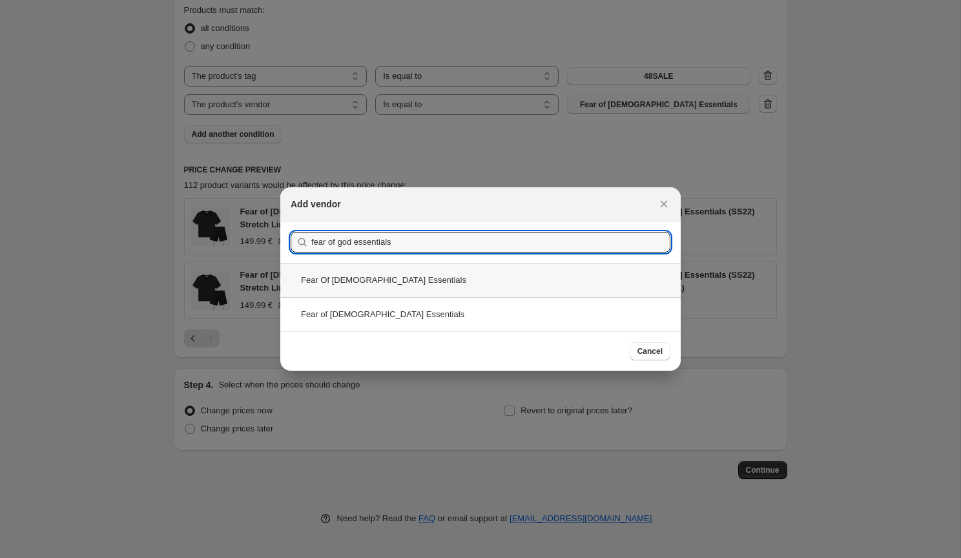
type input "fear of god essentials"
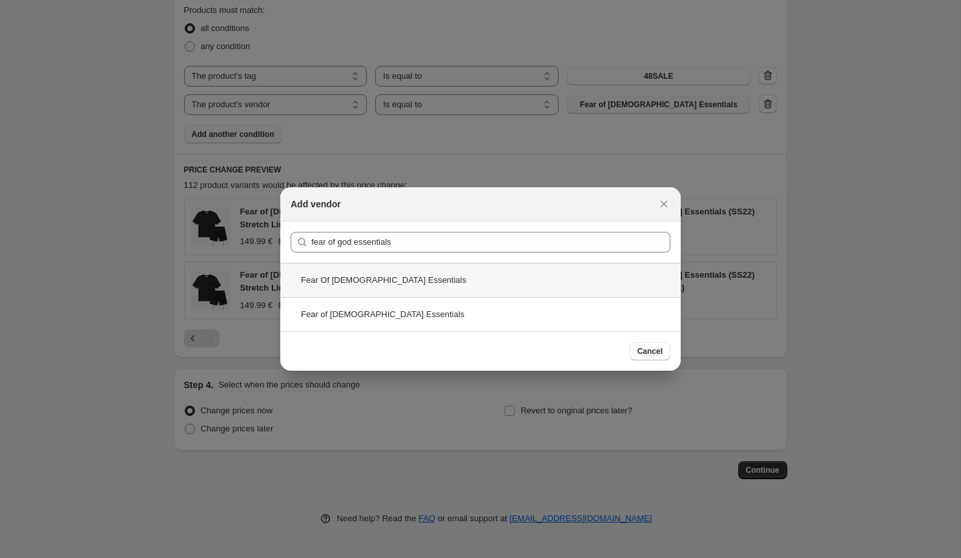
click at [465, 278] on div "Fear Of [DEMOGRAPHIC_DATA] Essentials" at bounding box center [480, 280] width 400 height 34
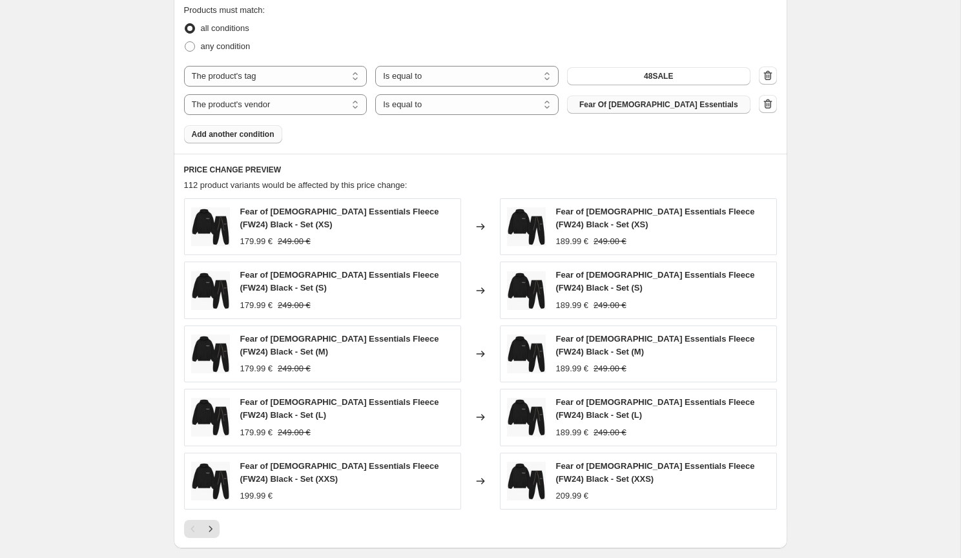
click at [713, 105] on button "Fear Of [DEMOGRAPHIC_DATA] Essentials" at bounding box center [658, 105] width 183 height 18
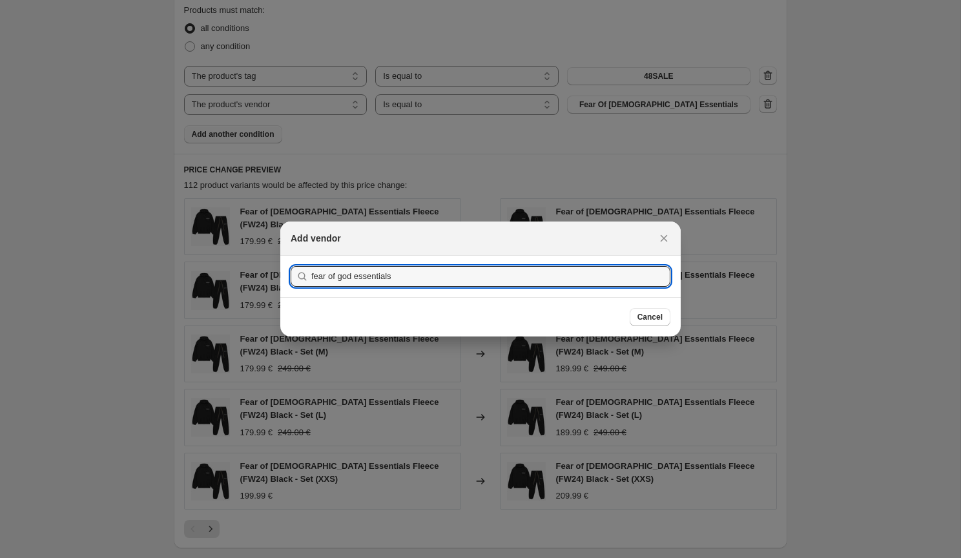
type input "fear of god essentials"
click at [307, 263] on button "Submit" at bounding box center [309, 263] width 37 height 14
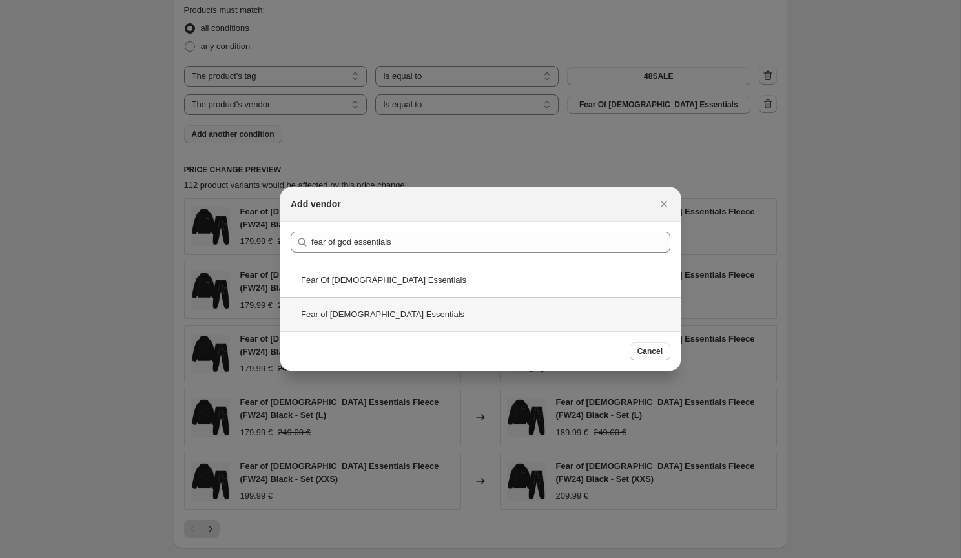
click at [412, 299] on div "Fear of [DEMOGRAPHIC_DATA] Essentials" at bounding box center [480, 314] width 400 height 34
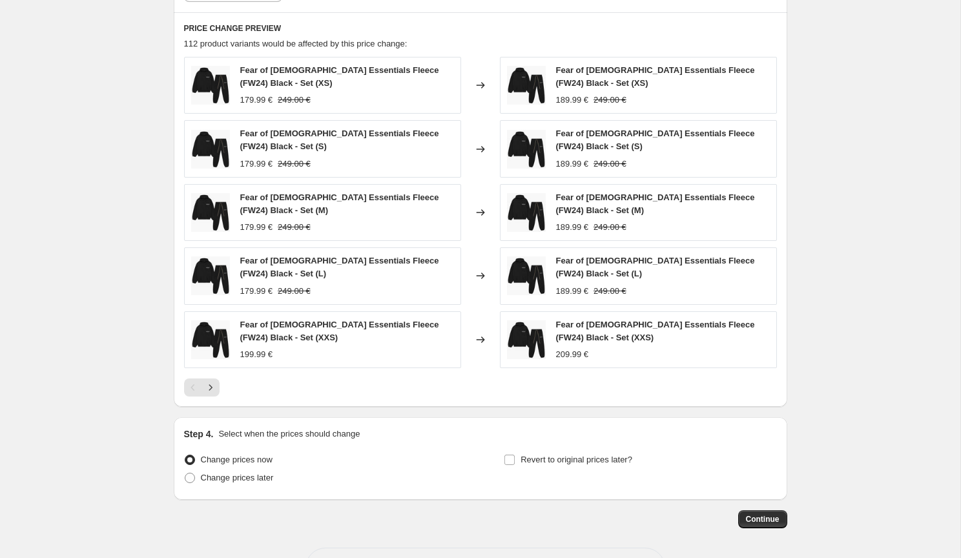
scroll to position [773, 0]
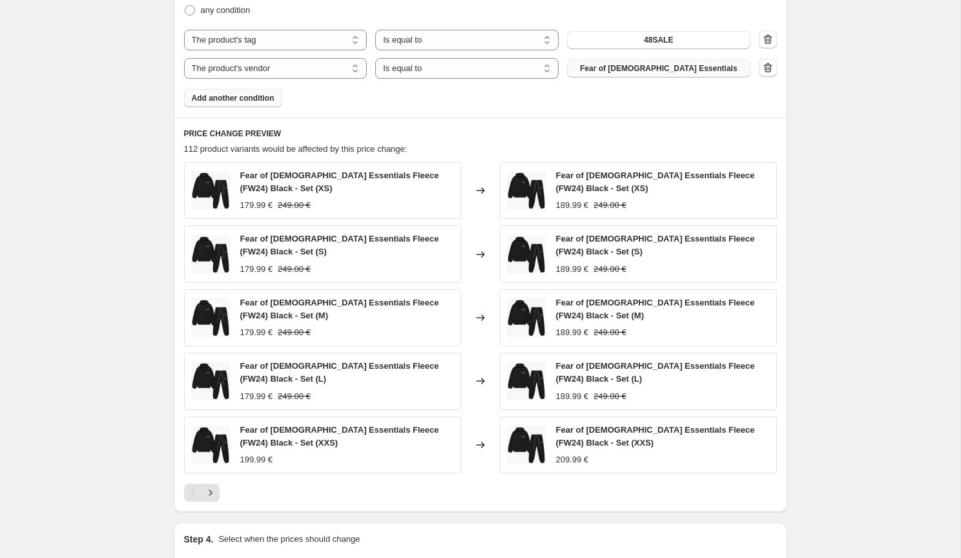
click at [645, 60] on button "Fear of [DEMOGRAPHIC_DATA] Essentials" at bounding box center [658, 68] width 183 height 18
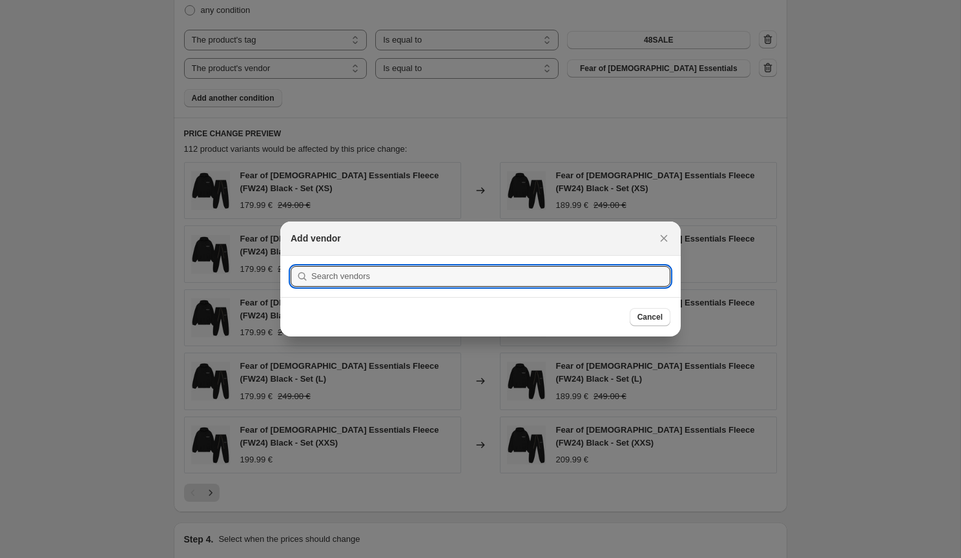
type input "e"
type input "fear of [DEMOGRAPHIC_DATA]"
click at [307, 263] on button "Submit" at bounding box center [309, 263] width 37 height 14
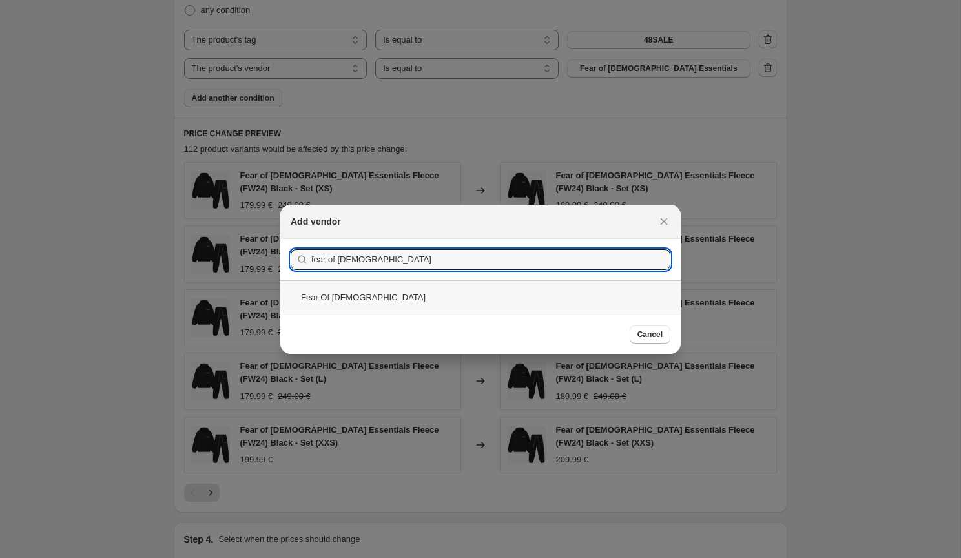
click at [349, 293] on div "Fear Of [DEMOGRAPHIC_DATA]" at bounding box center [480, 297] width 400 height 34
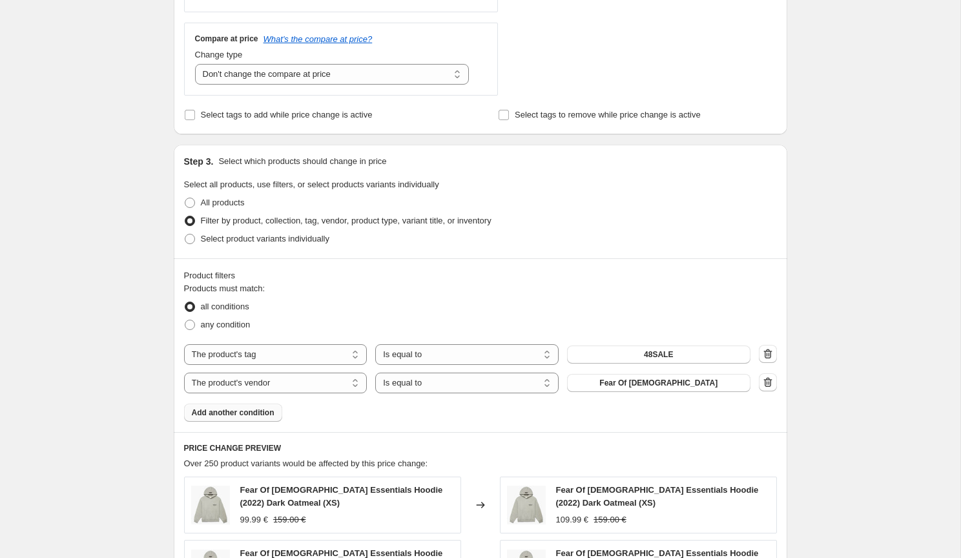
scroll to position [0, 0]
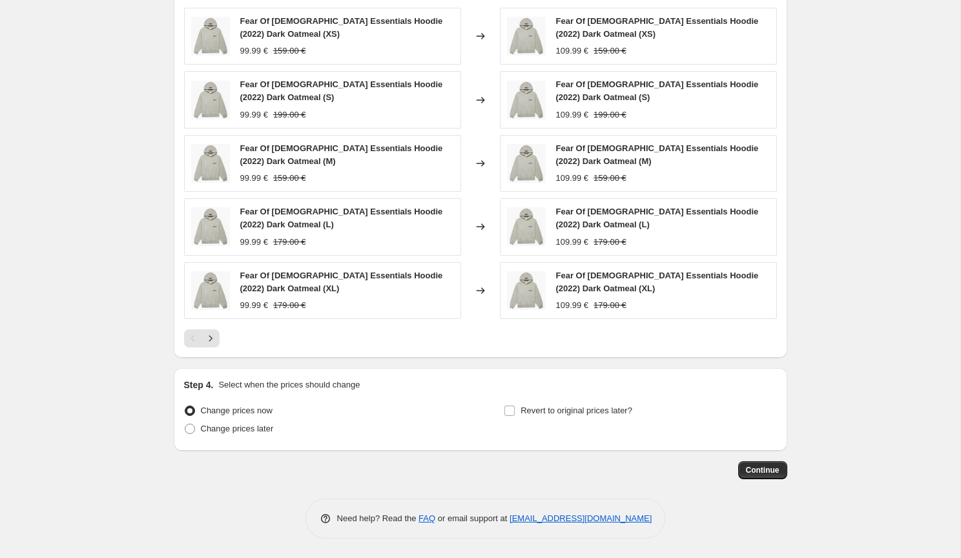
click at [761, 467] on span "Continue" at bounding box center [763, 470] width 34 height 10
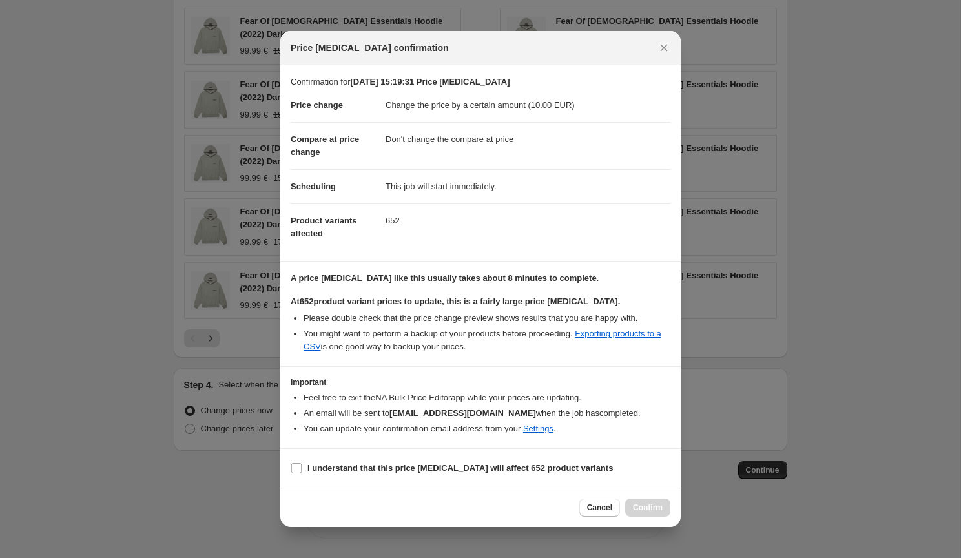
click at [332, 468] on html "Home Settings Plans Skip to content Create new price [MEDICAL_DATA]. This page …" at bounding box center [480, 279] width 961 height 558
click at [297, 469] on html "Home Settings Plans Skip to content Create new price [MEDICAL_DATA]. This page …" at bounding box center [480, 279] width 961 height 558
click at [296, 467] on html "Home Settings Plans Skip to content Create new price [MEDICAL_DATA]. This page …" at bounding box center [480, 279] width 961 height 558
click at [294, 469] on html "Home Settings Plans Skip to content Create new price [MEDICAL_DATA]. This page …" at bounding box center [480, 279] width 961 height 558
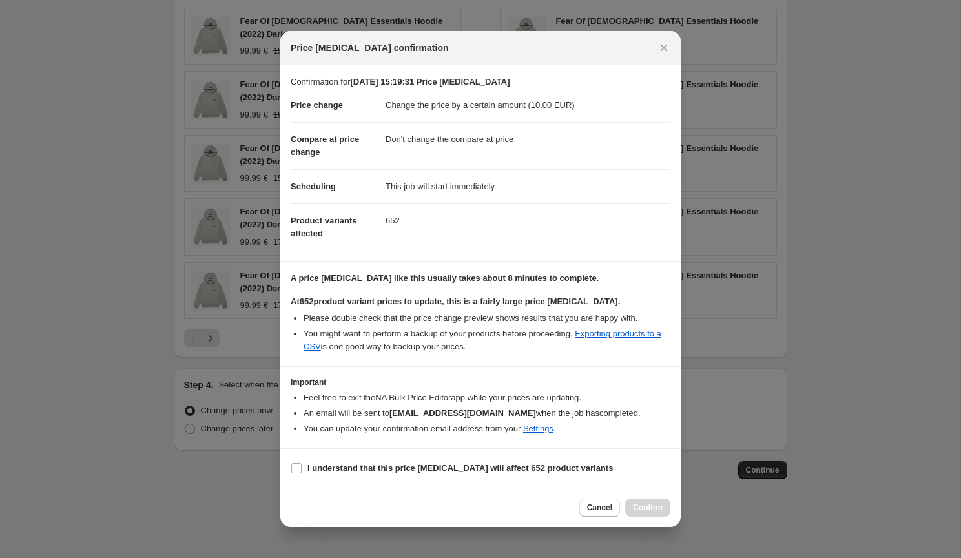
click at [294, 469] on html "Home Settings Plans Skip to content Create new price [MEDICAL_DATA]. This page …" at bounding box center [480, 279] width 961 height 558
click at [292, 462] on html "Home Settings Plans Skip to content Create new price [MEDICAL_DATA]. This page …" at bounding box center [480, 279] width 961 height 558
drag, startPoint x: 761, startPoint y: 467, endPoint x: 296, endPoint y: 468, distance: 464.8
click at [296, 468] on html "Home Settings Plans Skip to content Create new price [MEDICAL_DATA]. This page …" at bounding box center [480, 279] width 961 height 558
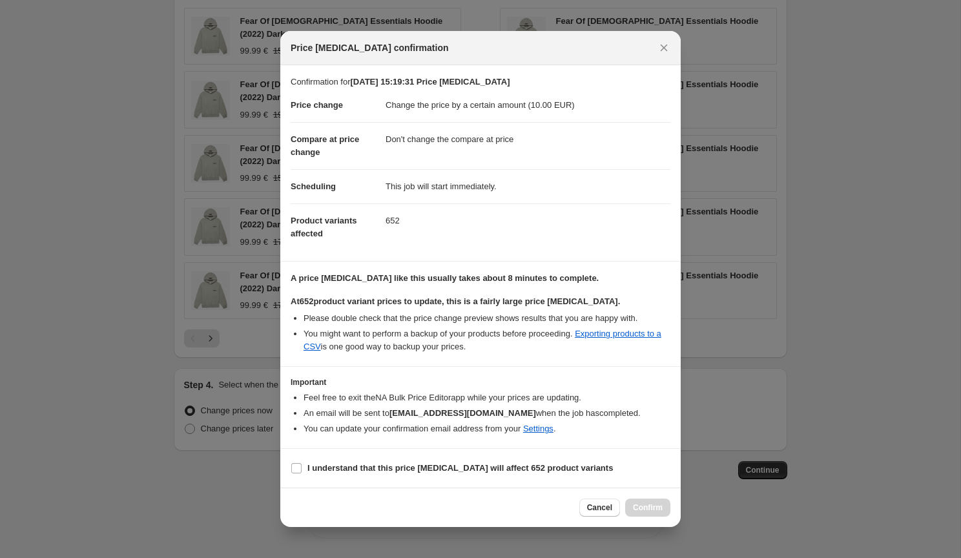
click at [296, 468] on html "Home Settings Plans Skip to content Create new price [MEDICAL_DATA]. This page …" at bounding box center [480, 279] width 961 height 558
click at [600, 506] on html "Home Settings Plans Skip to content Create new price [MEDICAL_DATA]. This page …" at bounding box center [480, 279] width 961 height 558
click at [300, 465] on html "Home Settings Plans Skip to content Create new price [MEDICAL_DATA]. This page …" at bounding box center [480, 279] width 961 height 558
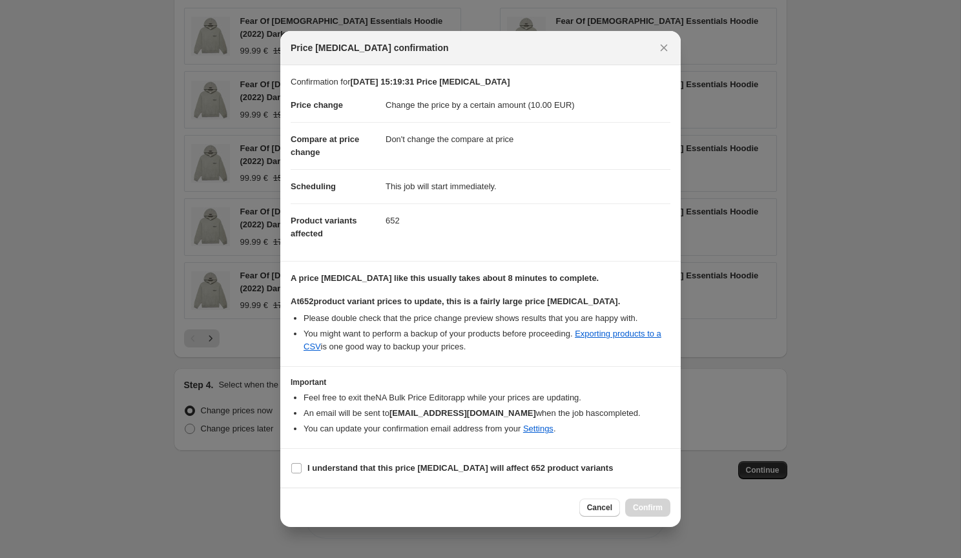
click at [300, 465] on html "Home Settings Plans Skip to content Create new price [MEDICAL_DATA]. This page …" at bounding box center [480, 279] width 961 height 558
click at [297, 470] on html "Home Settings Plans Skip to content Create new price [MEDICAL_DATA]. This page …" at bounding box center [480, 279] width 961 height 558
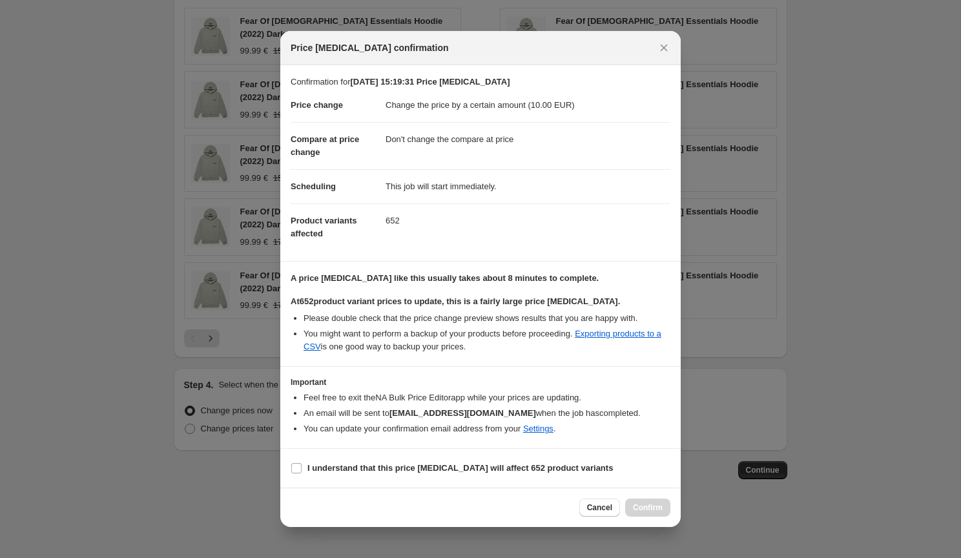
click at [297, 470] on html "Home Settings Plans Skip to content Create new price [MEDICAL_DATA]. This page …" at bounding box center [480, 279] width 961 height 558
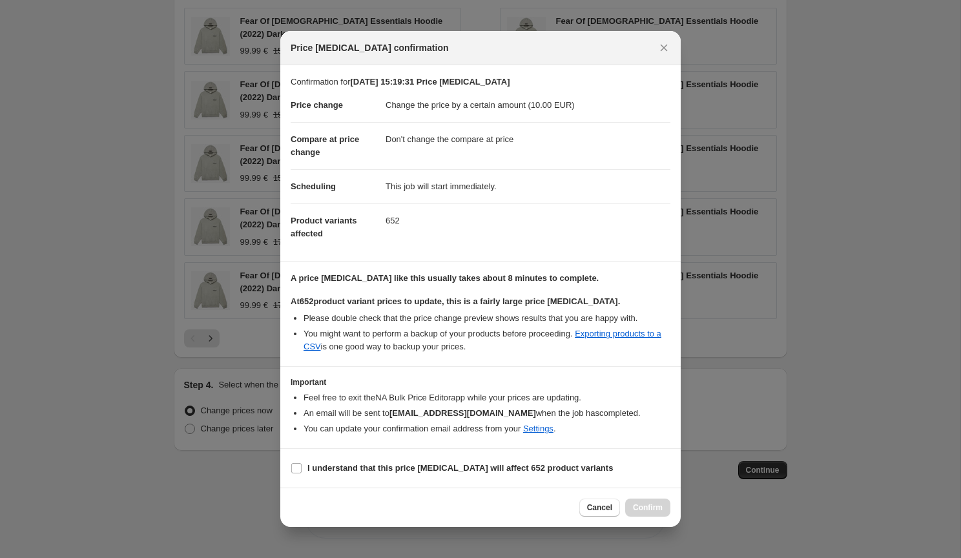
click at [297, 470] on html "Home Settings Plans Skip to content Create new price [MEDICAL_DATA]. This page …" at bounding box center [480, 279] width 961 height 558
click at [295, 467] on html "Home Settings Plans Skip to content Create new price [MEDICAL_DATA]. This page …" at bounding box center [480, 279] width 961 height 558
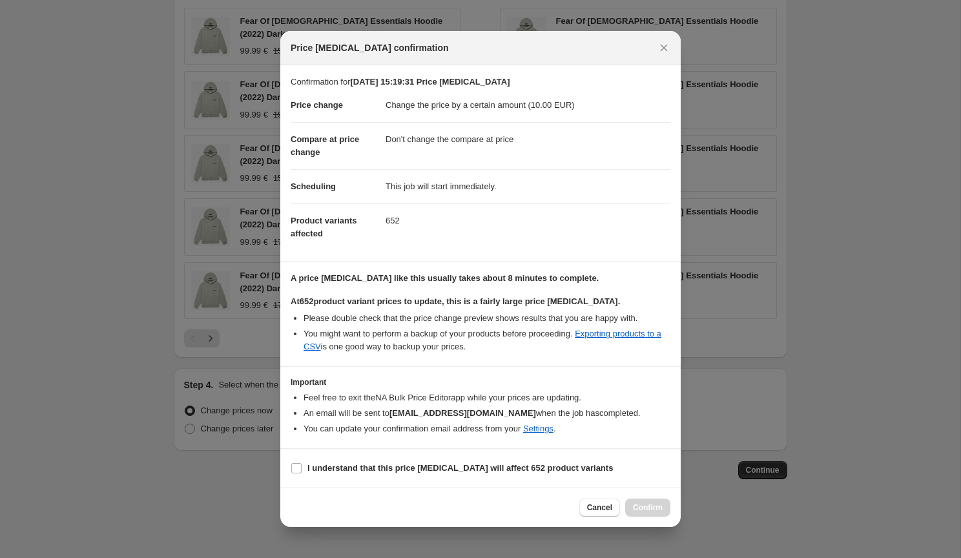
click at [295, 467] on html "Home Settings Plans Skip to content Create new price [MEDICAL_DATA]. This page …" at bounding box center [480, 279] width 961 height 558
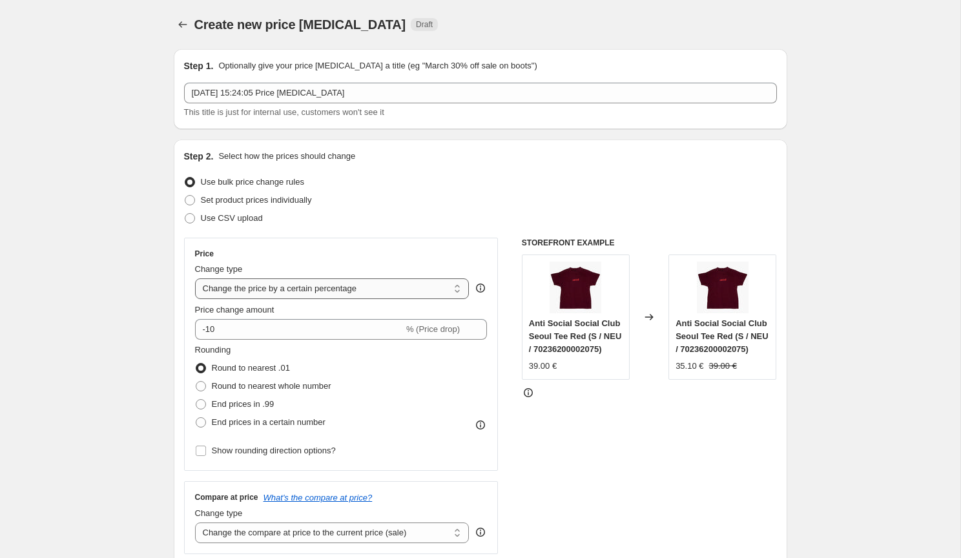
select select "by"
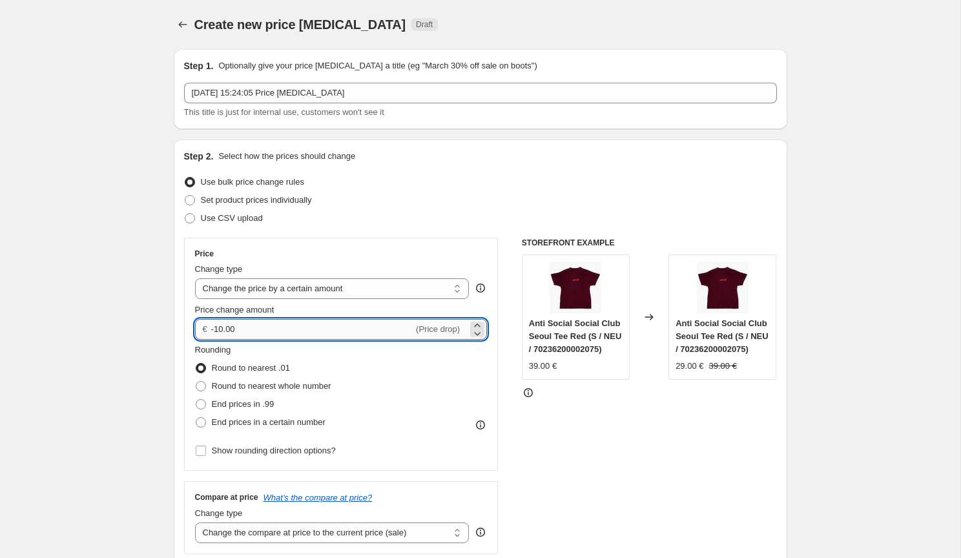
click at [298, 326] on input "-10.00" at bounding box center [312, 329] width 202 height 21
type input "10.00"
click at [258, 398] on span "End prices in .99" at bounding box center [243, 404] width 63 height 13
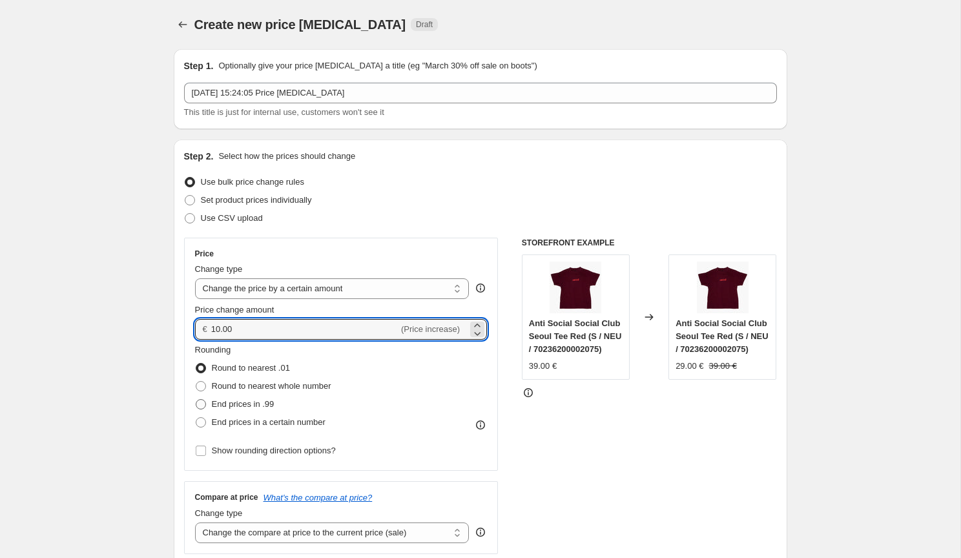
click at [196, 399] on input "End prices in .99" at bounding box center [196, 399] width 1 height 1
radio input "true"
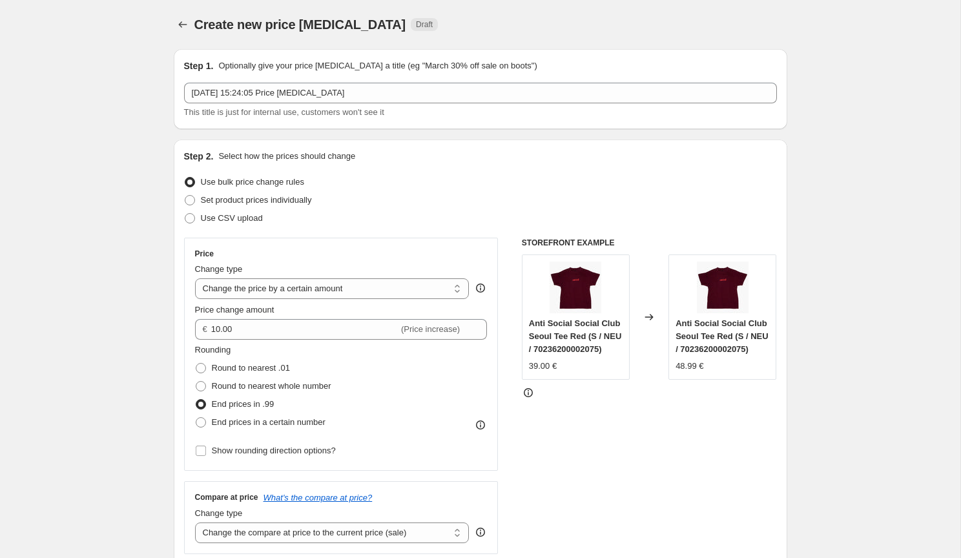
scroll to position [269, 0]
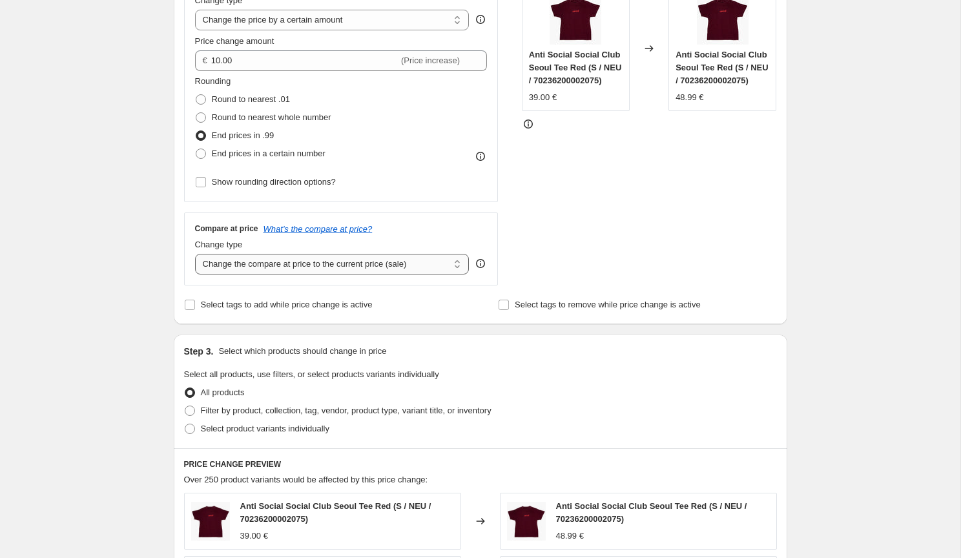
select select "no_change"
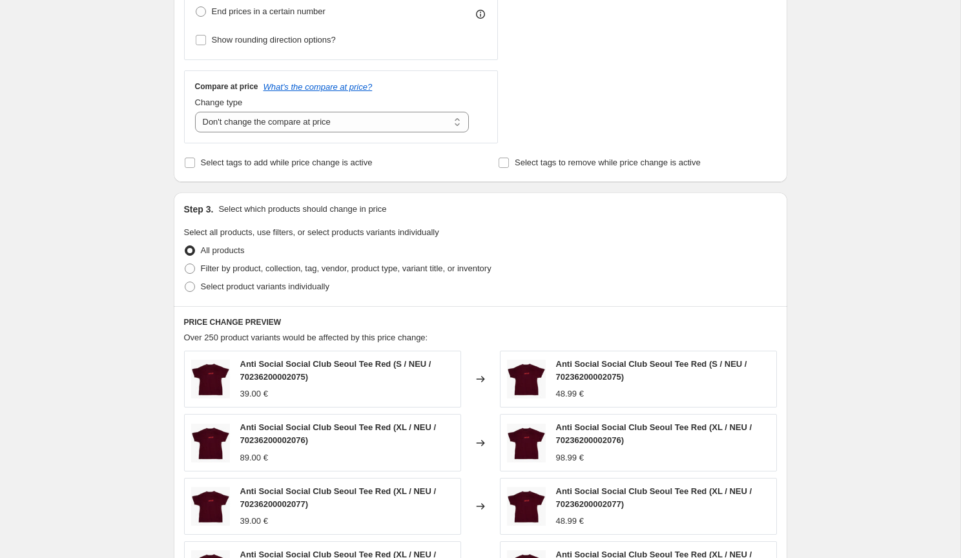
scroll to position [421, 0]
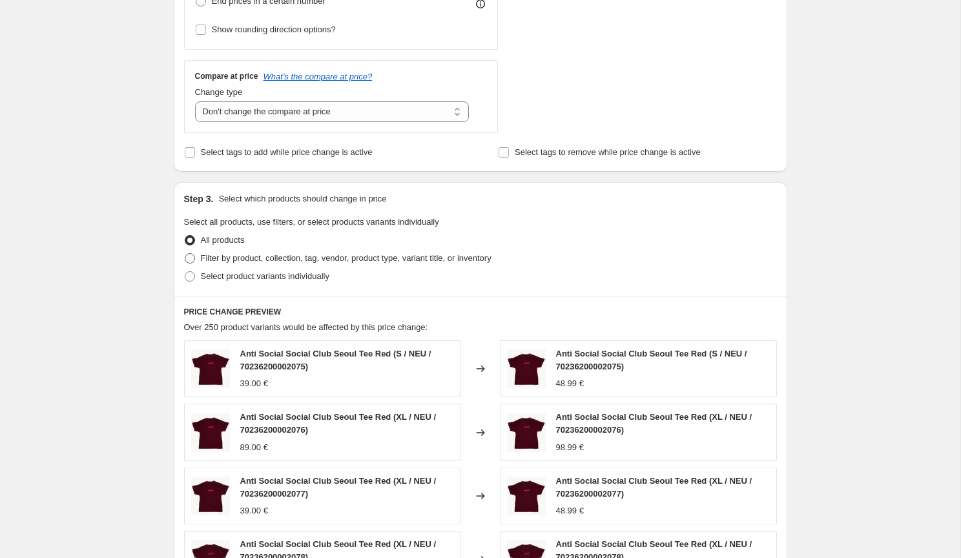
click at [262, 255] on span "Filter by product, collection, tag, vendor, product type, variant title, or inv…" at bounding box center [346, 258] width 291 height 10
click at [185, 254] on input "Filter by product, collection, tag, vendor, product type, variant title, or inv…" at bounding box center [185, 253] width 1 height 1
radio input "true"
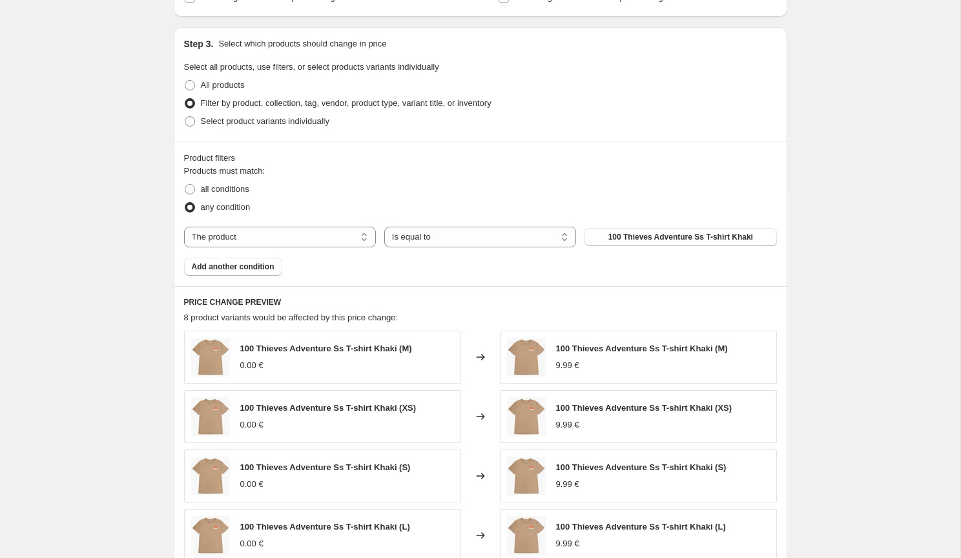
scroll to position [578, 0]
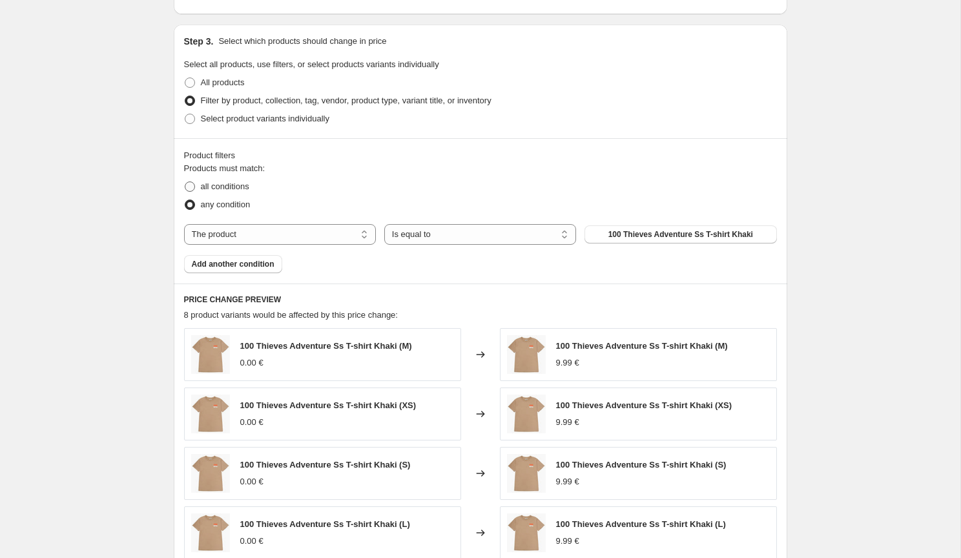
click at [232, 189] on span "all conditions" at bounding box center [225, 186] width 48 height 10
click at [185, 182] on input "all conditions" at bounding box center [185, 181] width 1 height 1
radio input "true"
select select "tag"
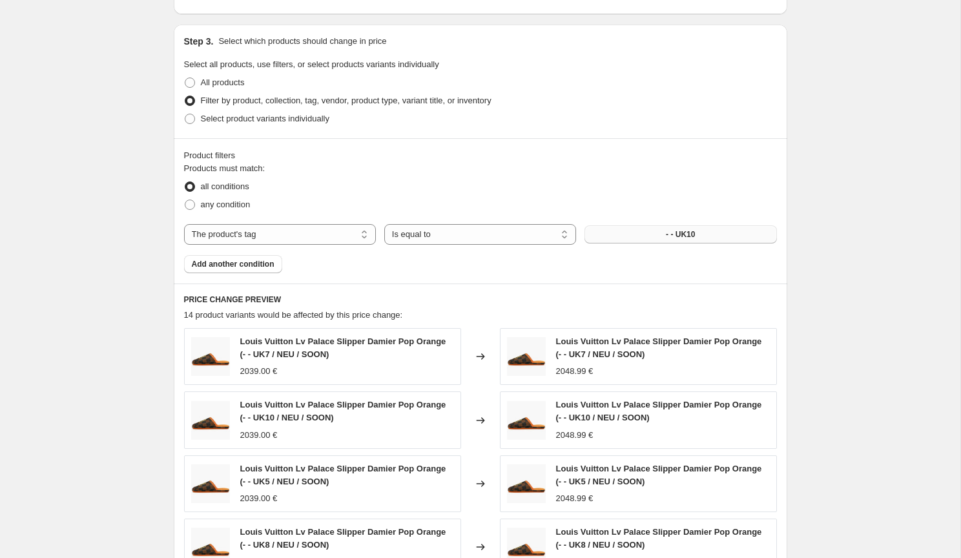
click at [663, 236] on button "- - UK10" at bounding box center [680, 234] width 192 height 18
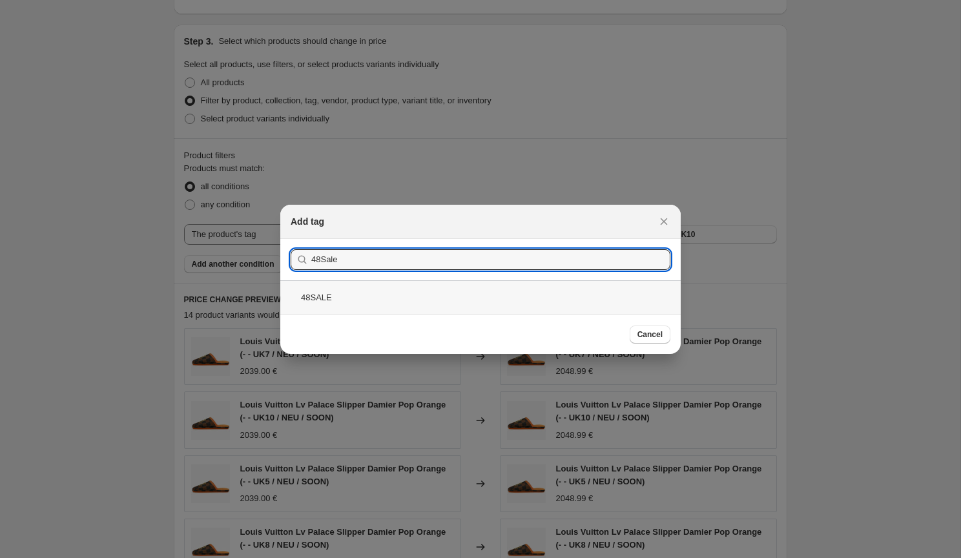
type input "48Sale"
click at [489, 305] on div "48SALE" at bounding box center [480, 297] width 400 height 34
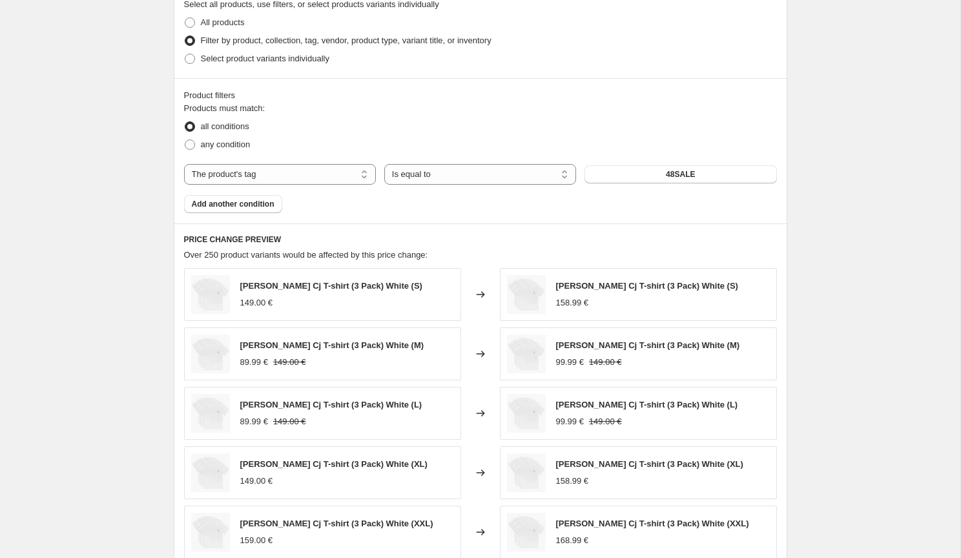
scroll to position [646, 0]
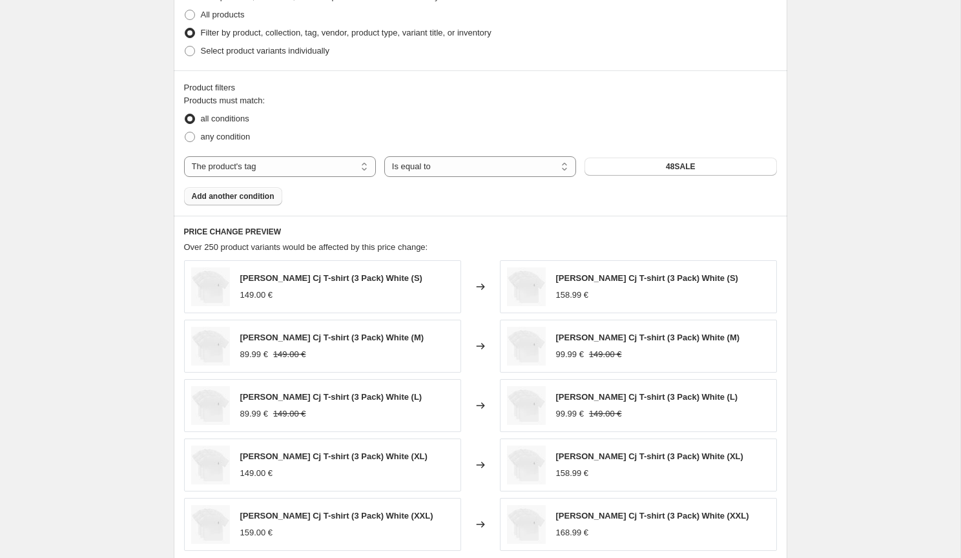
click at [263, 195] on span "Add another condition" at bounding box center [233, 196] width 83 height 10
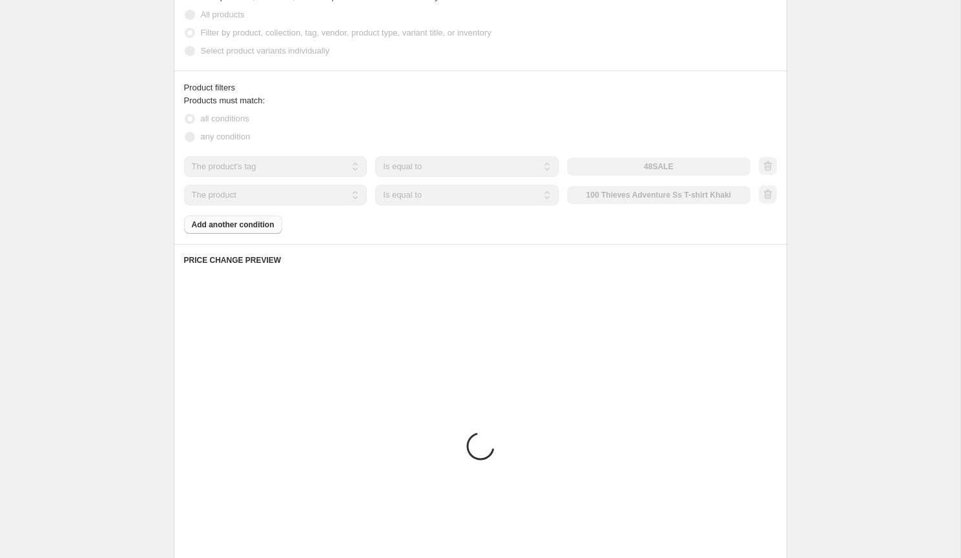
scroll to position [581, 0]
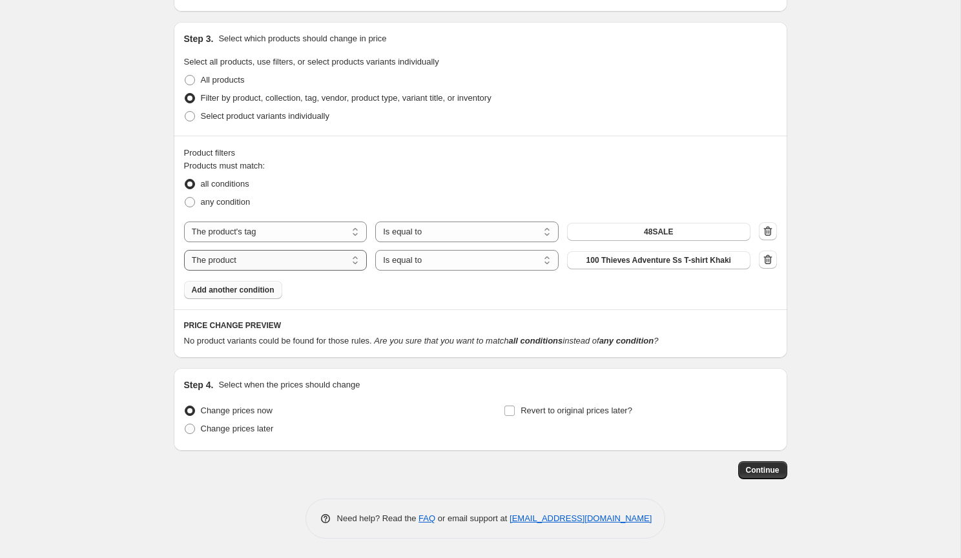
select select "vendor"
click at [640, 261] on span "100 Thieves" at bounding box center [659, 260] width 44 height 10
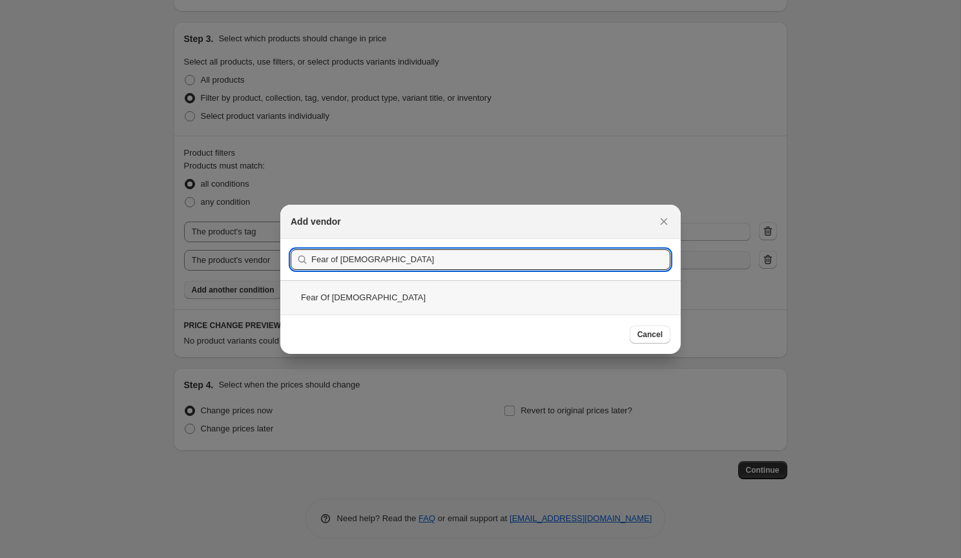
type input "Fear of God"
click at [489, 286] on div "Fear Of [DEMOGRAPHIC_DATA]" at bounding box center [480, 297] width 400 height 34
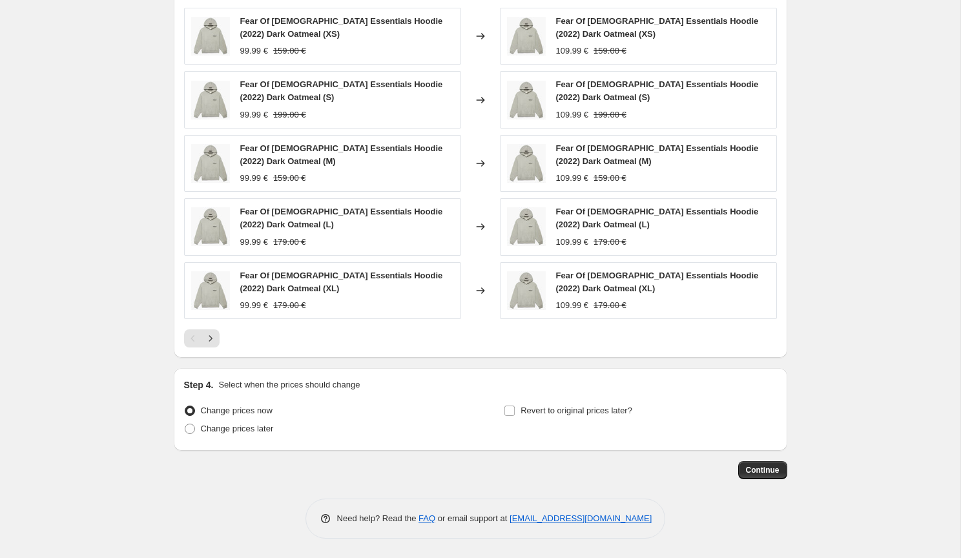
scroll to position [927, 0]
click at [773, 469] on span "Continue" at bounding box center [763, 470] width 34 height 10
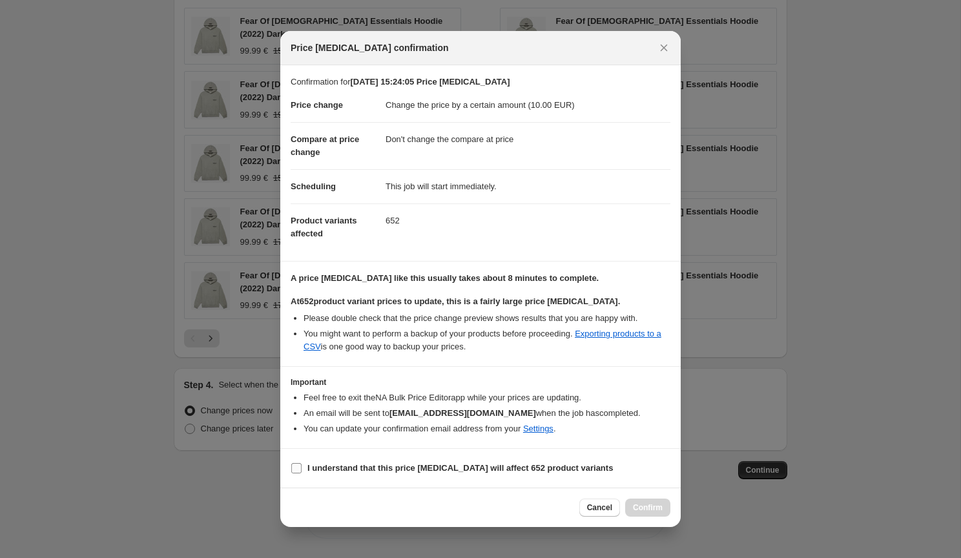
click at [296, 462] on label "I understand that this price [MEDICAL_DATA] will affect 652 product variants" at bounding box center [452, 468] width 322 height 18
click at [296, 463] on input "I understand that this price [MEDICAL_DATA] will affect 652 product variants" at bounding box center [296, 468] width 10 height 10
checkbox input "true"
click at [652, 504] on span "Confirm" at bounding box center [648, 507] width 30 height 10
